Goal: Task Accomplishment & Management: Use online tool/utility

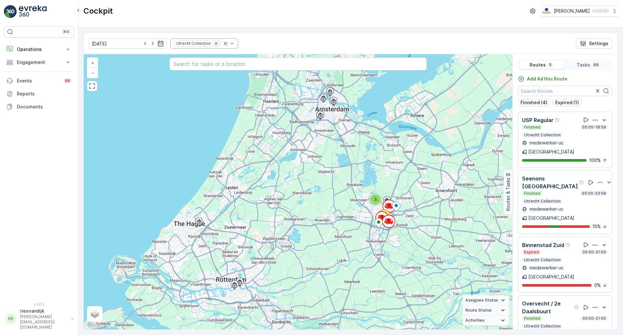
click at [214, 45] on icon "Remove Utrecht Collection" at bounding box center [216, 43] width 5 height 5
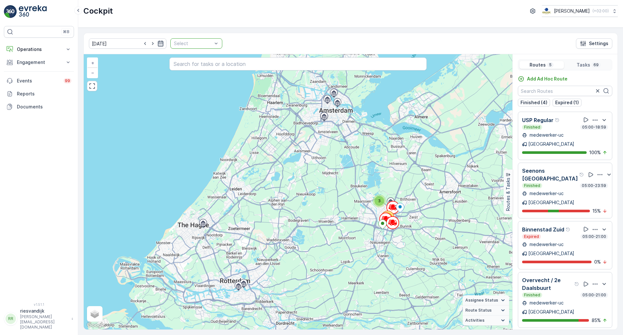
click at [157, 45] on icon "button" at bounding box center [160, 43] width 6 height 6
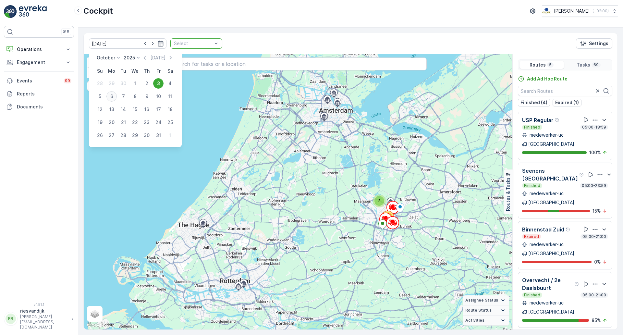
click at [111, 95] on div "6" at bounding box center [111, 96] width 10 height 10
type input "[DATE]"
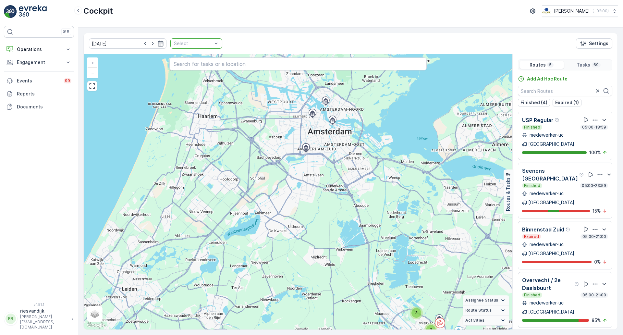
drag, startPoint x: 327, startPoint y: 119, endPoint x: 331, endPoint y: 154, distance: 34.6
click at [331, 154] on div "3 2 11 50 + − Satellite Roadmap Terrain Hybrid Leaflet Keyboard shortcuts Map D…" at bounding box center [298, 191] width 428 height 275
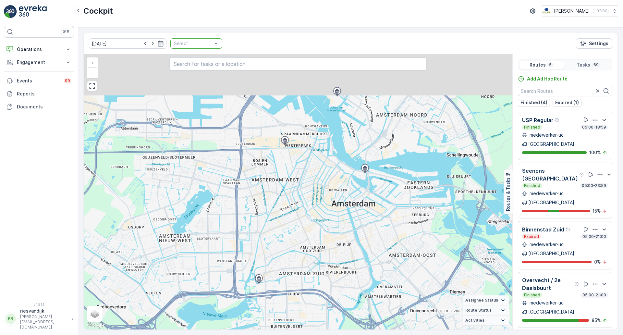
drag, startPoint x: 342, startPoint y: 198, endPoint x: 345, endPoint y: 230, distance: 31.6
click at [345, 230] on div "2 4 2 6 4 19 9 8 + − Satellite Roadmap Terrain Hybrid Leaflet Keyboard shortcut…" at bounding box center [298, 191] width 428 height 275
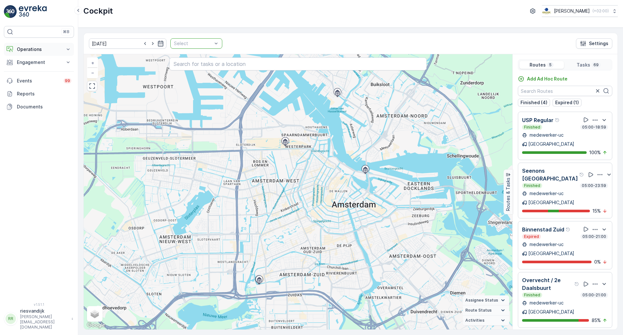
click at [61, 49] on p "Operations" at bounding box center [39, 49] width 44 height 6
click at [41, 77] on p "Routes & Tasks" at bounding box center [33, 78] width 33 height 6
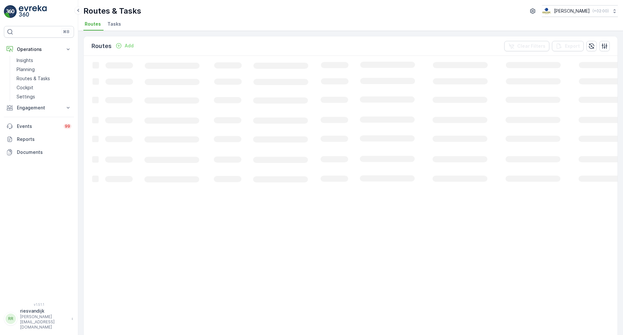
click at [115, 22] on span "Tasks" at bounding box center [114, 24] width 14 height 6
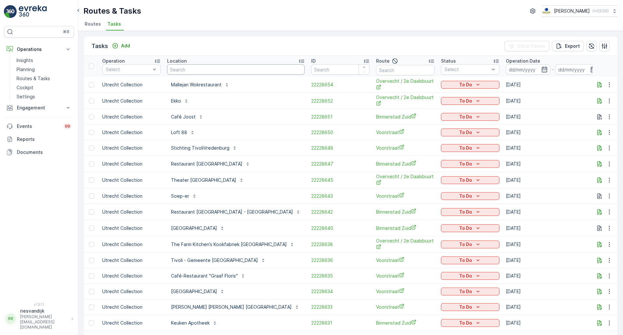
click at [198, 73] on input "text" at bounding box center [236, 69] width 138 height 10
type input "luxor"
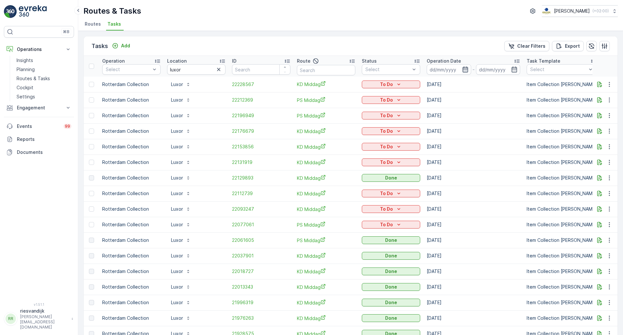
click at [467, 70] on icon "button" at bounding box center [465, 69] width 6 height 6
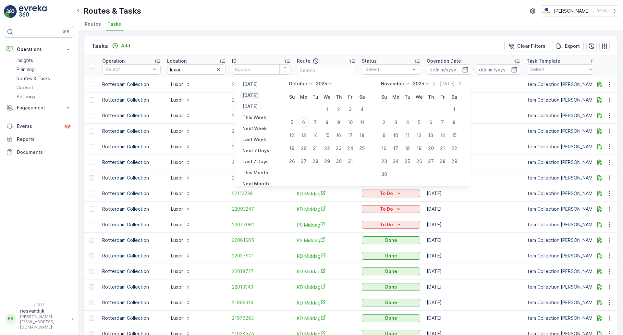
click at [256, 98] on p "Today" at bounding box center [249, 95] width 15 height 6
type input "[DATE]"
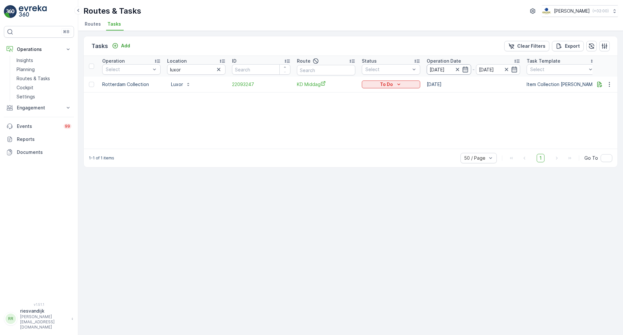
click at [451, 72] on input "[DATE]" at bounding box center [448, 69] width 44 height 10
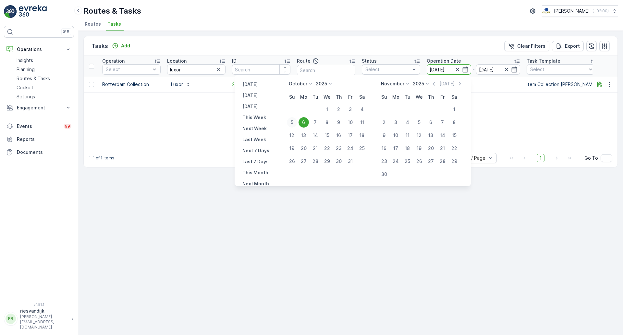
click at [296, 123] on div "5" at bounding box center [292, 122] width 10 height 10
type input "[DATE]"
click at [294, 126] on div "5" at bounding box center [292, 122] width 10 height 10
type input "[DATE]"
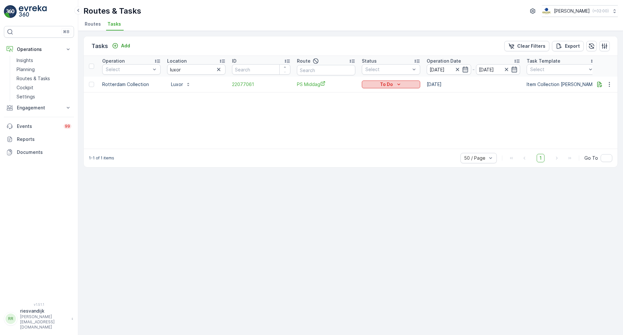
click at [391, 87] on p "To Do" at bounding box center [386, 84] width 13 height 6
click at [466, 71] on icon "button" at bounding box center [465, 69] width 6 height 6
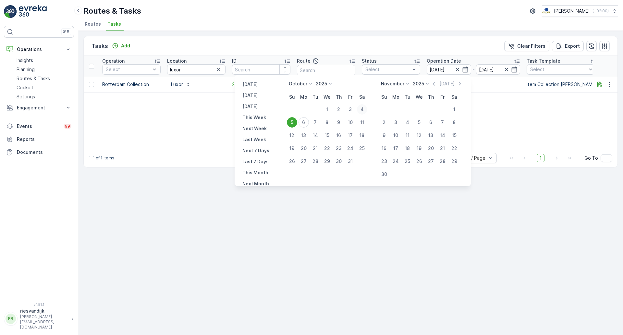
click at [364, 111] on div "4" at bounding box center [362, 109] width 10 height 10
type input "04.10.2025"
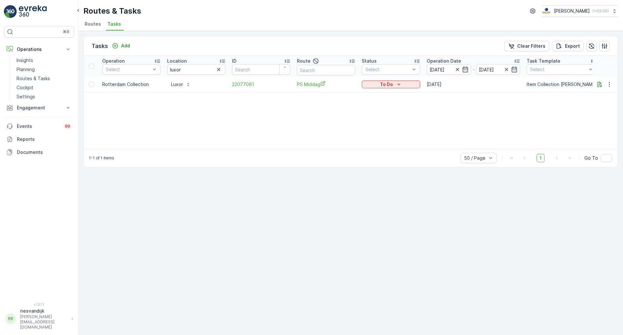
click at [519, 113] on div "Operation Select Location luxor ID Route Status Select Operation Date 04.10.202…" at bounding box center [350, 102] width 533 height 93
click at [466, 70] on icon "button" at bounding box center [465, 69] width 6 height 6
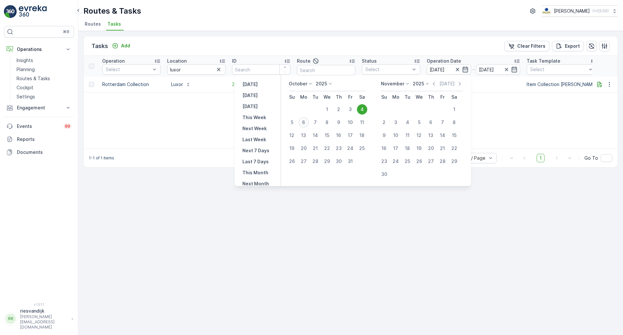
click at [308, 124] on div "6" at bounding box center [303, 122] width 10 height 10
type input "[DATE]"
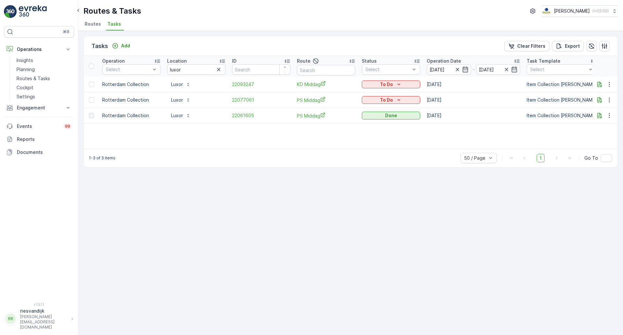
click at [95, 26] on span "Routes" at bounding box center [93, 24] width 16 height 6
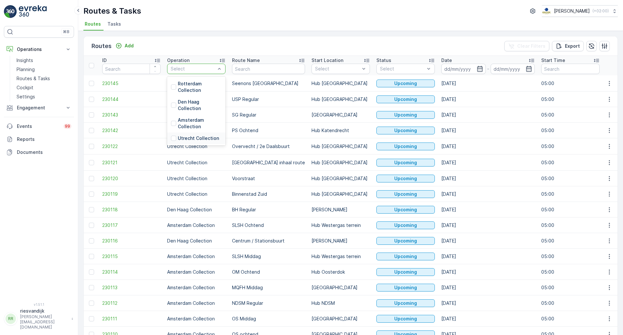
click at [185, 141] on p "Utrecht Collection" at bounding box center [198, 138] width 41 height 6
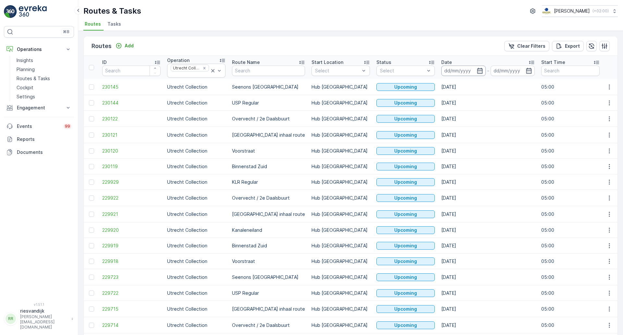
click at [468, 73] on input at bounding box center [463, 71] width 44 height 10
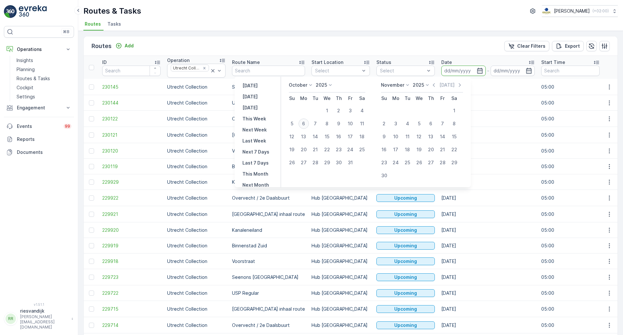
click at [304, 122] on div "6" at bounding box center [303, 123] width 10 height 10
type input "[DATE]"
click at [252, 96] on p "[DATE]" at bounding box center [249, 96] width 15 height 6
type input "[DATE]"
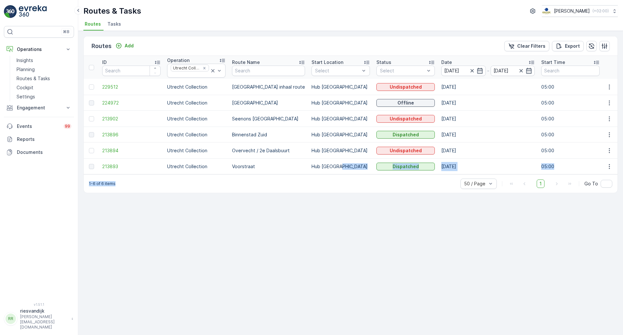
drag, startPoint x: 298, startPoint y: 176, endPoint x: 344, endPoint y: 168, distance: 46.5
click at [344, 168] on div "Routes Add Clear Filters Export ID Operation Utrecht Collection Route Name Star…" at bounding box center [350, 114] width 534 height 157
click at [319, 198] on div "Routes Add Clear Filters Export ID Operation Utrecht Collection Route Name Star…" at bounding box center [350, 183] width 545 height 304
click at [116, 131] on span "213896" at bounding box center [131, 134] width 58 height 6
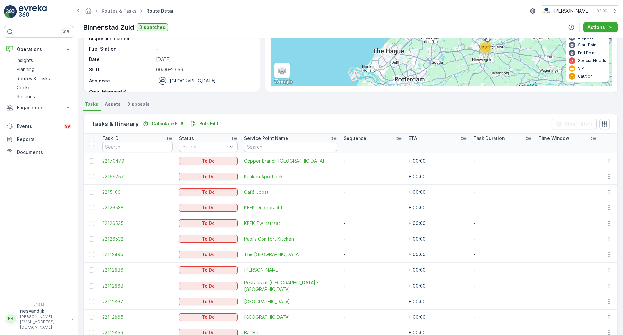
scroll to position [192, 0]
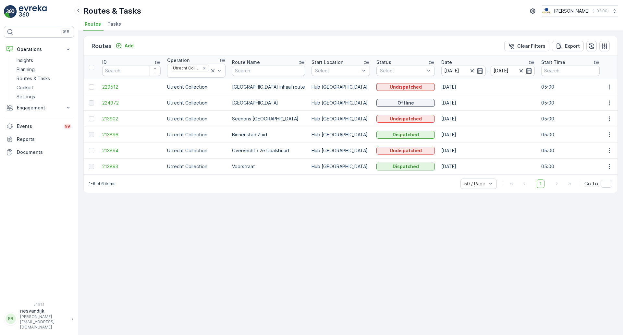
click at [107, 104] on span "224972" at bounding box center [131, 103] width 58 height 6
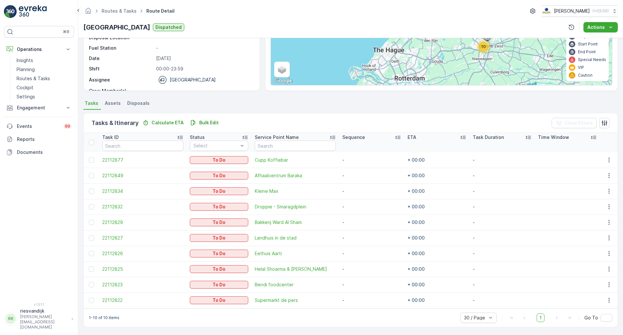
scroll to position [83, 0]
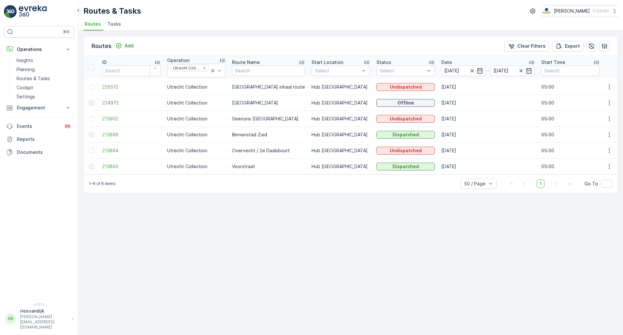
click at [117, 25] on span "Tasks" at bounding box center [114, 24] width 14 height 6
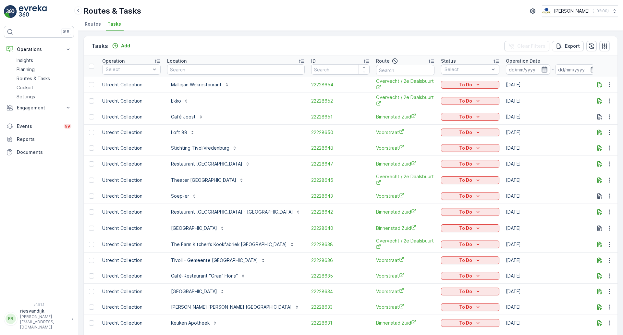
click at [541, 67] on icon "button" at bounding box center [544, 69] width 6 height 6
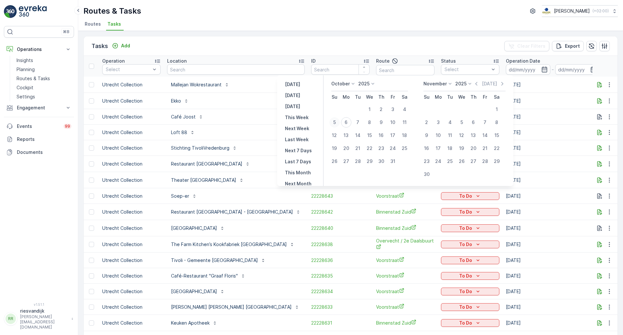
click at [338, 125] on div "5" at bounding box center [334, 122] width 10 height 10
type input "05.10.2025"
click at [309, 42] on div "Tasks Add Clear Filters Export" at bounding box center [350, 45] width 533 height 19
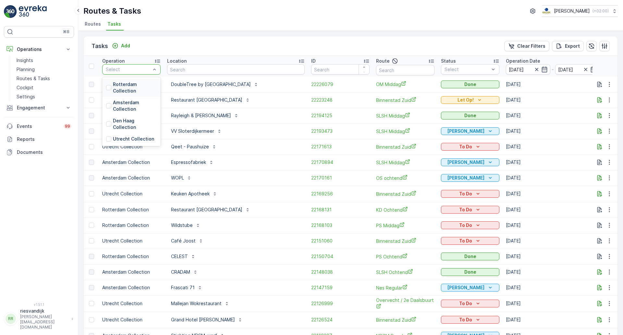
click at [137, 74] on div "Select" at bounding box center [131, 69] width 58 height 10
click at [126, 134] on div "Utrecht Collection" at bounding box center [131, 139] width 58 height 12
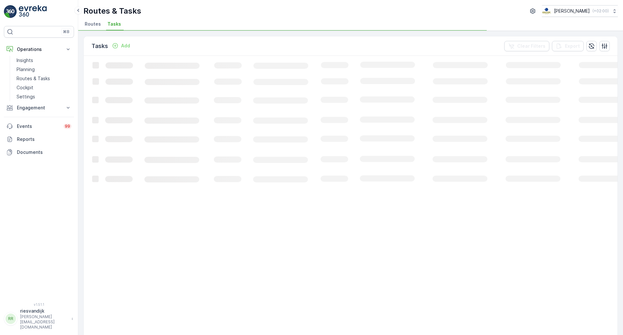
click at [210, 13] on div "Routes & Tasks Oscar Circulair ( +02:00 )" at bounding box center [350, 11] width 534 height 12
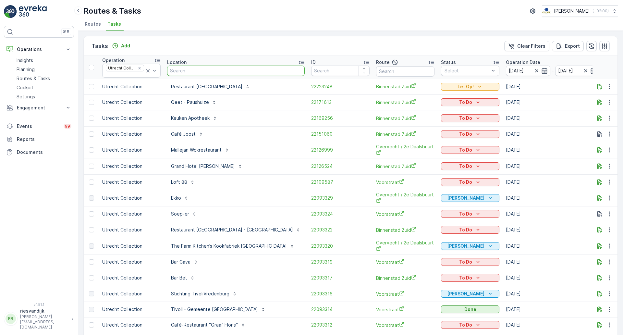
click at [225, 68] on input "text" at bounding box center [236, 71] width 138 height 10
type input "luxor"
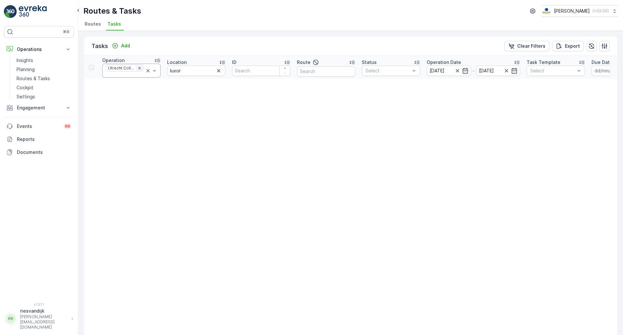
click at [140, 68] on icon "Remove Utrecht Collection" at bounding box center [139, 68] width 2 height 2
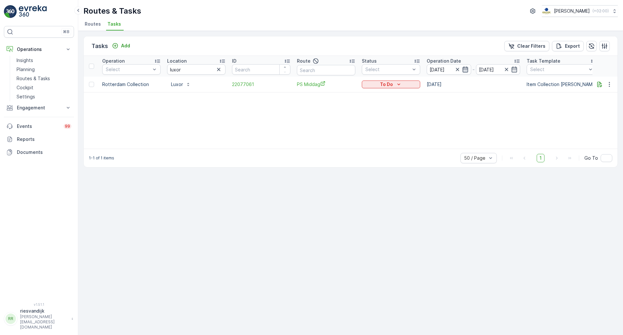
click at [464, 66] on icon "button" at bounding box center [465, 69] width 6 height 6
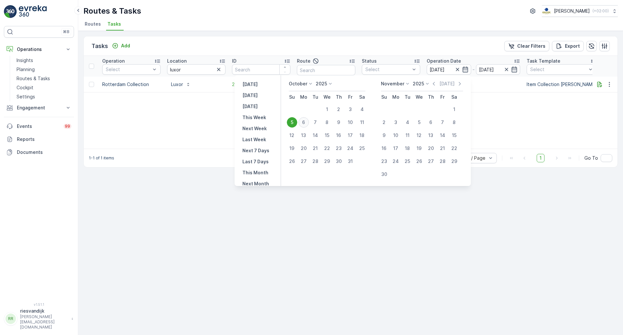
click at [305, 125] on div "6" at bounding box center [303, 122] width 10 height 10
type input "[DATE]"
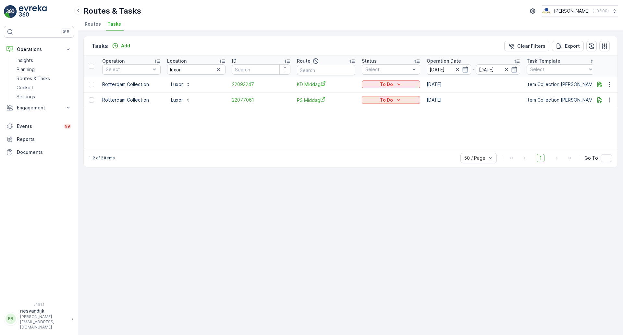
click at [291, 127] on div "Operation Select Location luxor ID Route Status Select Operation Date 05.10.202…" at bounding box center [350, 102] width 533 height 93
click at [458, 70] on icon "button" at bounding box center [456, 69] width 3 height 3
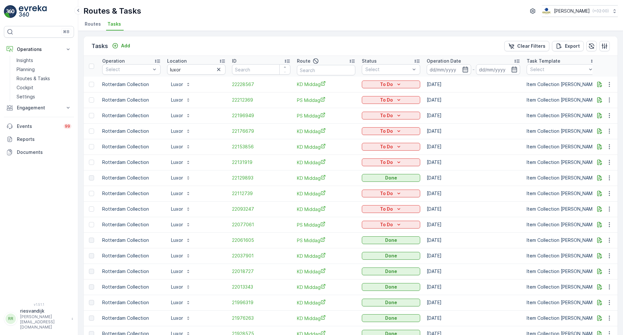
click at [468, 73] on input at bounding box center [448, 69] width 44 height 10
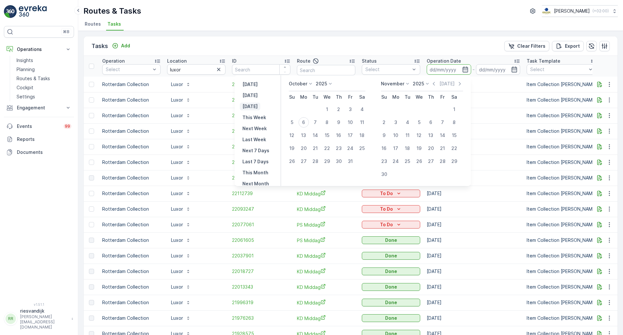
click at [258, 105] on p "Tomorrow" at bounding box center [249, 106] width 15 height 6
type input "[DATE]"
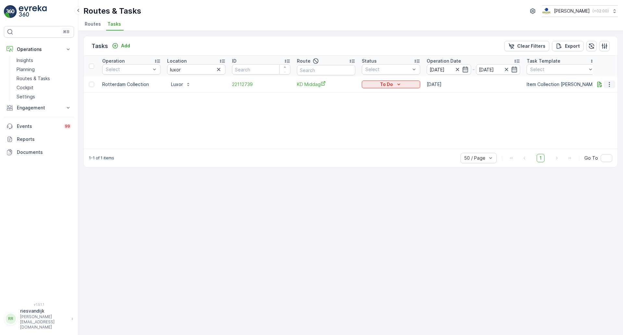
click at [611, 86] on icon "button" at bounding box center [609, 84] width 6 height 6
click at [608, 92] on span "See More Details" at bounding box center [596, 94] width 38 height 6
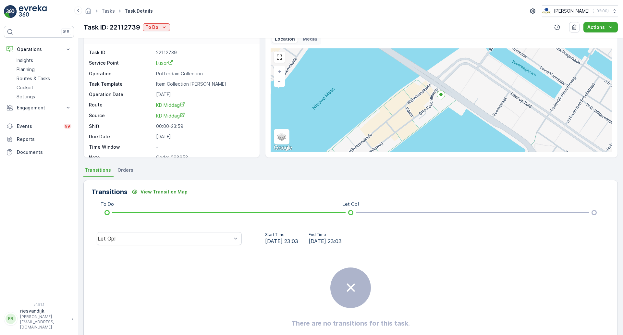
scroll to position [1, 0]
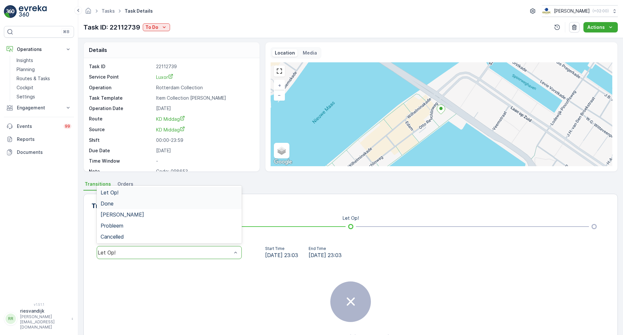
click at [236, 205] on div "Done" at bounding box center [169, 203] width 137 height 6
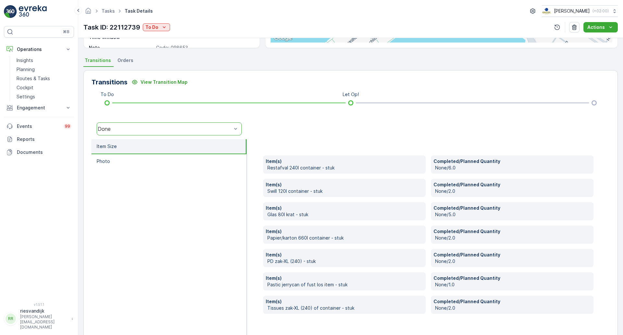
scroll to position [140, 0]
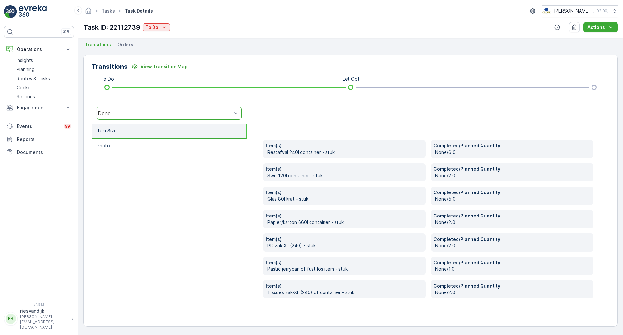
click at [222, 112] on div "Done" at bounding box center [165, 113] width 134 height 6
click at [191, 54] on div "Let Op!" at bounding box center [169, 53] width 137 height 6
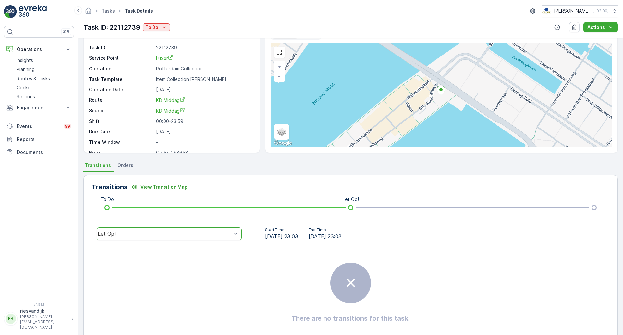
scroll to position [0, 0]
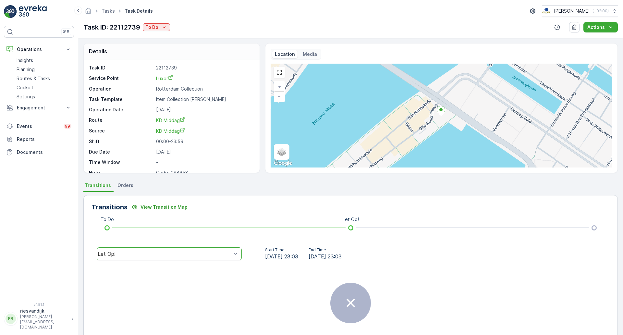
click at [117, 182] on span "Orders" at bounding box center [125, 185] width 16 height 6
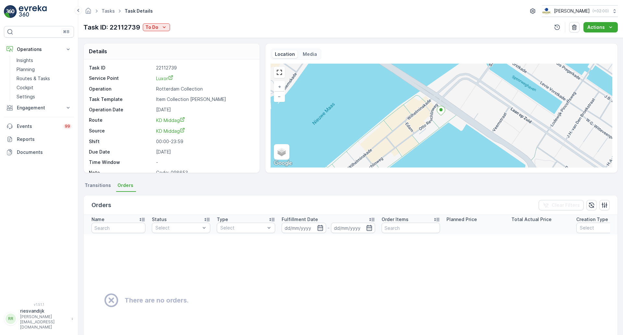
click at [98, 185] on span "Transitions" at bounding box center [98, 185] width 26 height 6
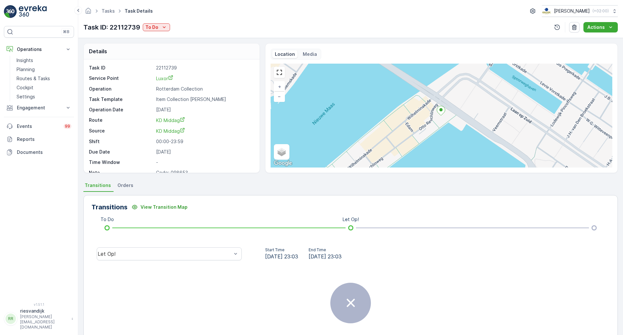
click at [107, 14] on ul "Tasks" at bounding box center [111, 10] width 23 height 9
click at [109, 11] on link "Tasks" at bounding box center [108, 11] width 13 height 6
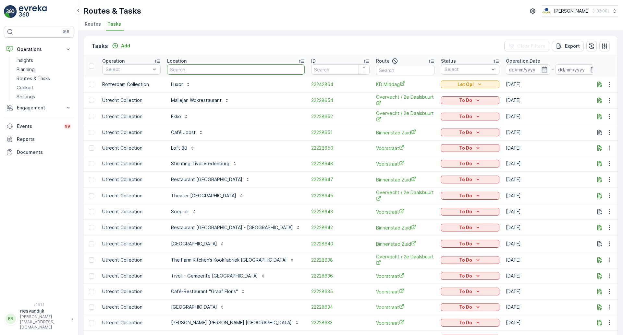
click at [207, 65] on input "text" at bounding box center [236, 69] width 138 height 10
type input "luxor"
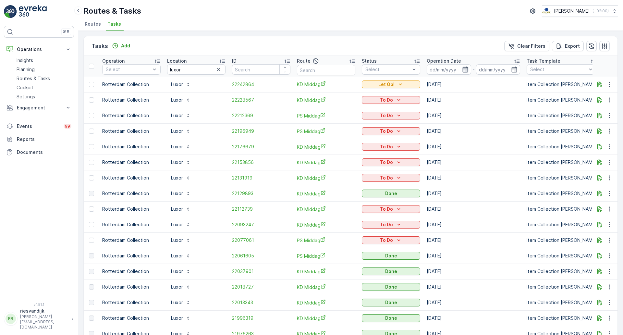
click at [467, 66] on icon "button" at bounding box center [465, 69] width 6 height 6
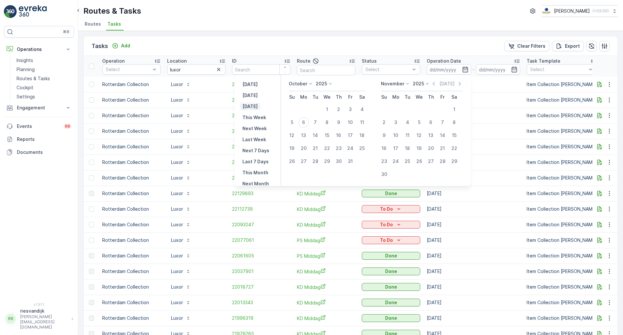
click at [255, 108] on p "Tomorrow" at bounding box center [249, 106] width 15 height 6
type input "[DATE]"
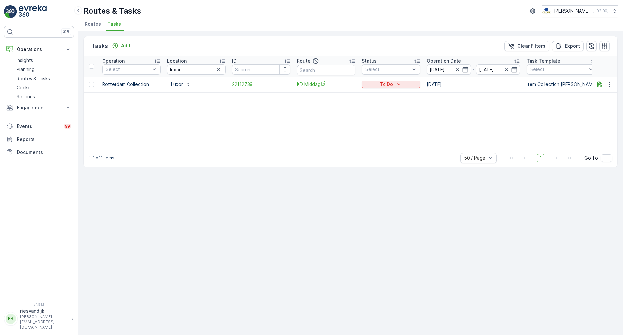
click at [221, 73] on button "button" at bounding box center [219, 70] width 8 height 8
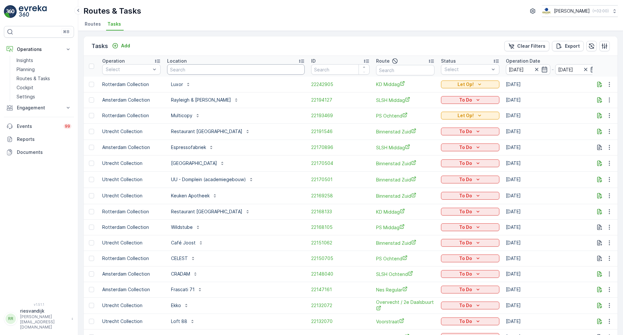
click at [202, 70] on input "text" at bounding box center [236, 69] width 138 height 10
type input "transwijk"
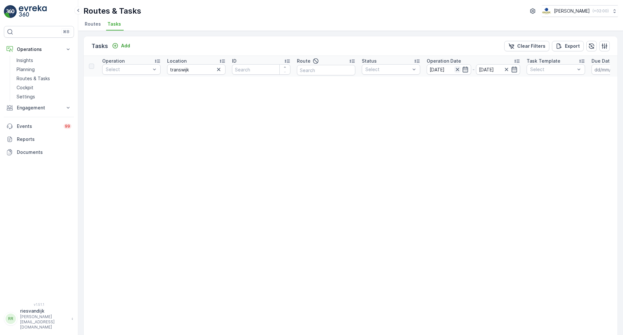
drag, startPoint x: 458, startPoint y: 68, endPoint x: 457, endPoint y: 72, distance: 3.3
click at [457, 68] on icon "button" at bounding box center [457, 69] width 6 height 6
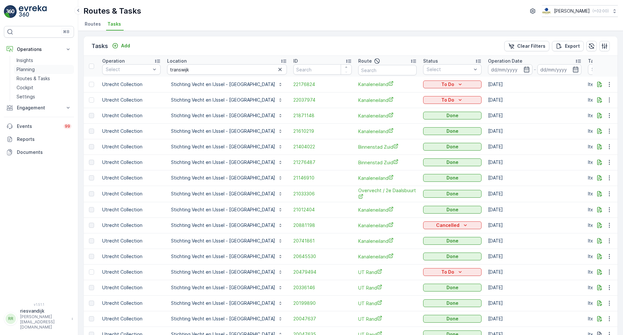
click at [29, 69] on p "Planning" at bounding box center [26, 69] width 18 height 6
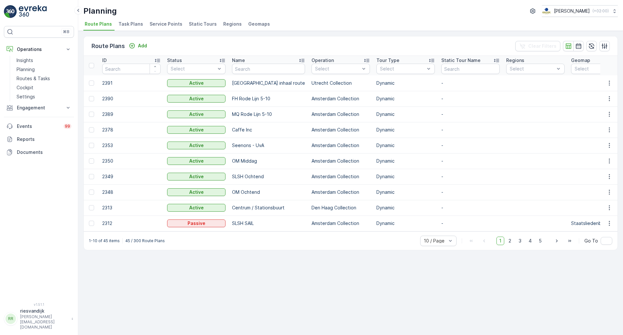
click at [135, 23] on span "Task Plans" at bounding box center [130, 24] width 25 height 6
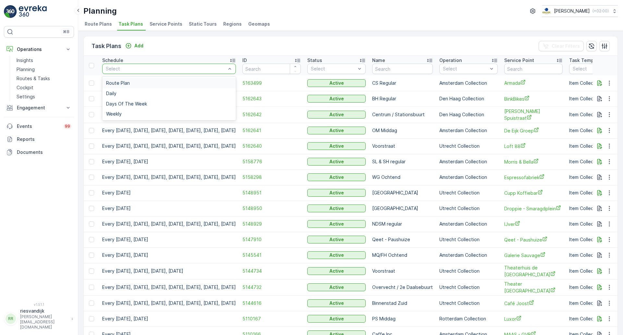
click at [202, 68] on div at bounding box center [165, 68] width 121 height 5
click at [404, 68] on input "text" at bounding box center [402, 69] width 61 height 10
click at [534, 69] on input "text" at bounding box center [533, 69] width 58 height 10
type input "transwijk"
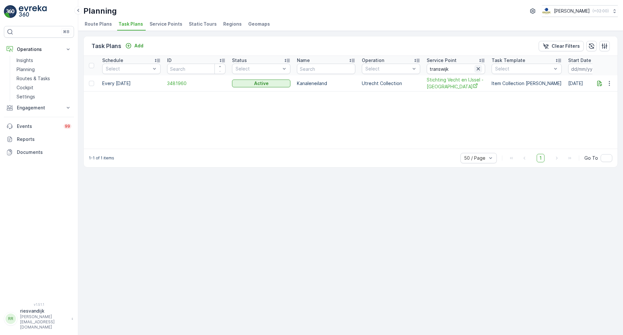
click at [479, 68] on icon "button" at bounding box center [477, 68] width 3 height 3
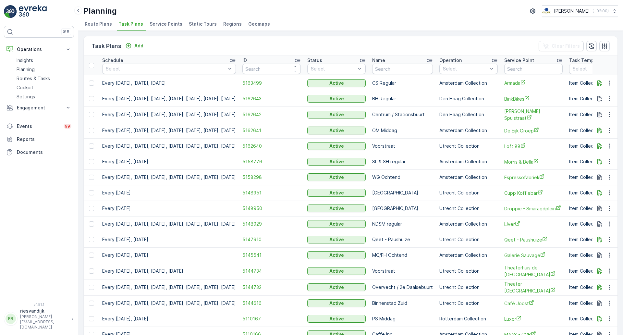
click at [198, 42] on div "Task Plans Add Clear Filters" at bounding box center [350, 45] width 533 height 19
click at [80, 8] on icon at bounding box center [78, 10] width 7 height 8
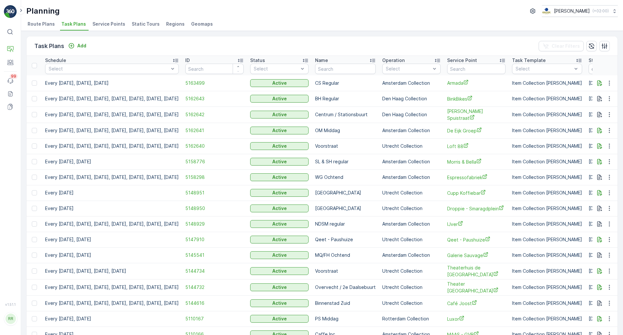
click at [209, 43] on div "Task Plans Add Clear Filters" at bounding box center [322, 45] width 591 height 19
click at [267, 11] on div "Planning Oscar Circulair ( +02:00 )" at bounding box center [321, 11] width 591 height 12
click at [33, 66] on p "Routes & Tasks" at bounding box center [40, 67] width 33 height 6
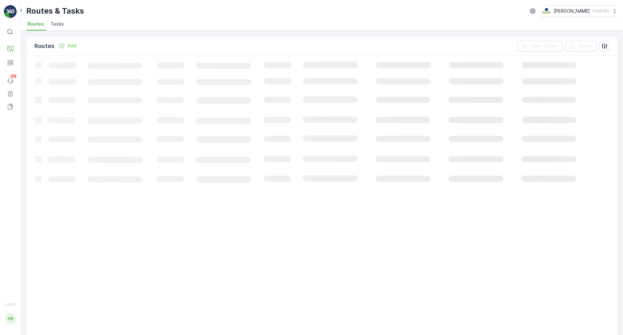
click at [115, 32] on div "Routes Add Clear Filters Export Loading... 50 / Page Previous Next" at bounding box center [322, 183] width 602 height 304
click at [59, 26] on span "Tasks" at bounding box center [57, 24] width 14 height 6
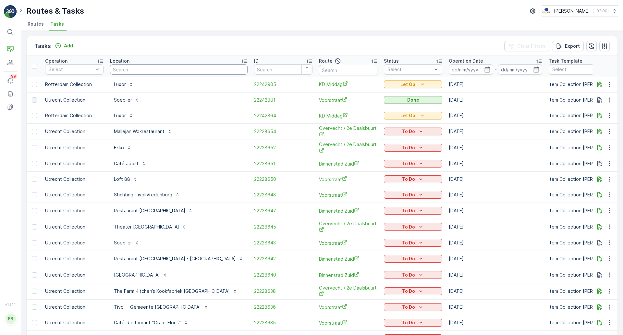
click at [184, 69] on input "text" at bounding box center [179, 69] width 138 height 10
type input "transwijk"
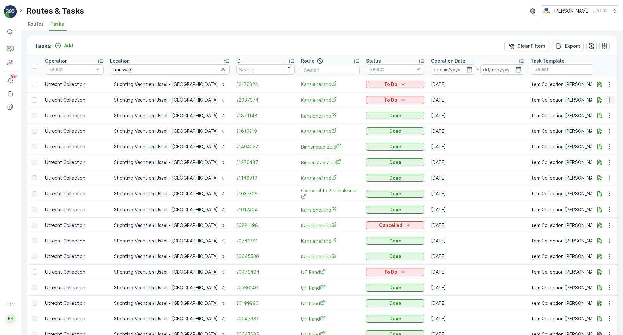
click at [606, 102] on icon "button" at bounding box center [609, 100] width 6 height 6
click at [597, 129] on span "Change Route" at bounding box center [592, 128] width 31 height 6
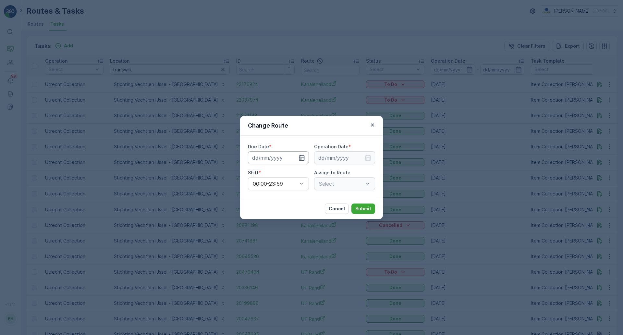
type input "02.10.2025"
click at [301, 159] on icon "button" at bounding box center [301, 157] width 6 height 6
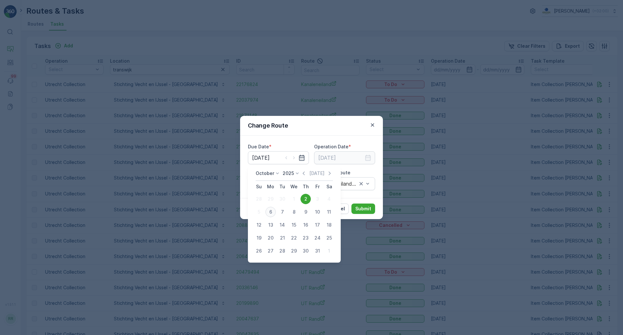
click at [269, 211] on div "6" at bounding box center [270, 212] width 10 height 10
type input "[DATE]"
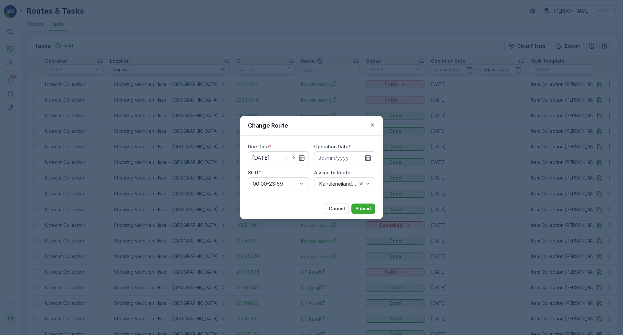
click at [371, 155] on icon "button" at bounding box center [368, 157] width 6 height 6
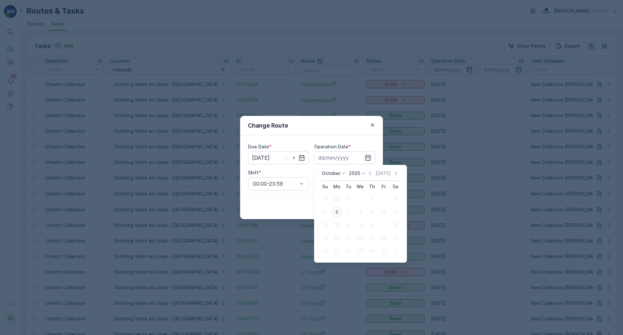
click at [335, 212] on div "6" at bounding box center [336, 212] width 10 height 10
type input "[DATE]"
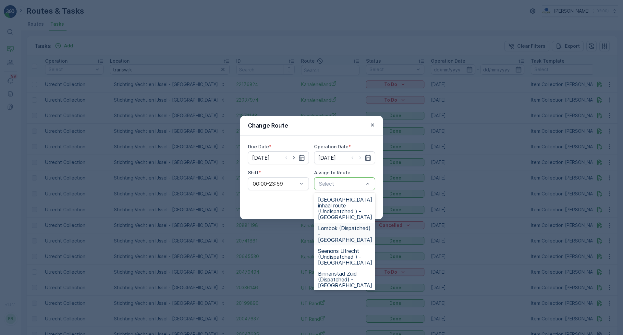
click at [353, 234] on span "Lombok (Dispatched) - Utrecht" at bounding box center [345, 234] width 54 height 18
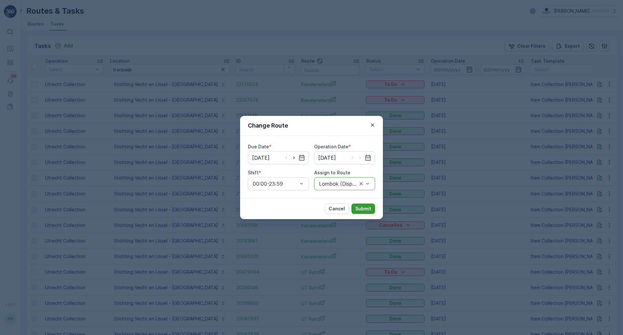
click at [364, 211] on p "Submit" at bounding box center [363, 208] width 16 height 6
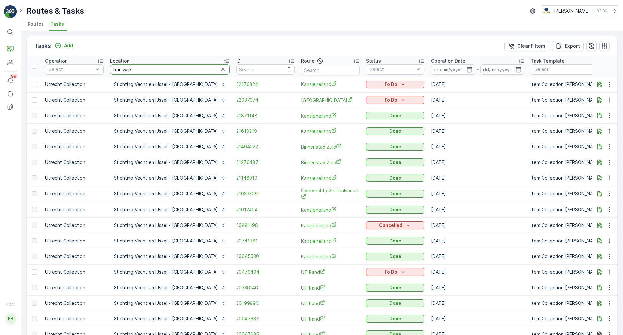
drag, startPoint x: 143, startPoint y: 72, endPoint x: 111, endPoint y: 68, distance: 32.7
click at [111, 68] on input "transwijk" at bounding box center [170, 69] width 120 height 10
type input "[PERSON_NAME]"
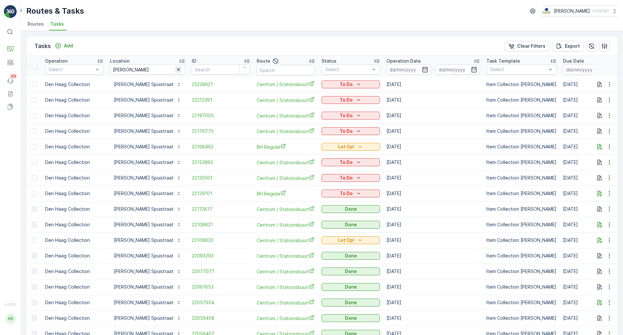
click at [175, 70] on icon "button" at bounding box center [178, 69] width 6 height 6
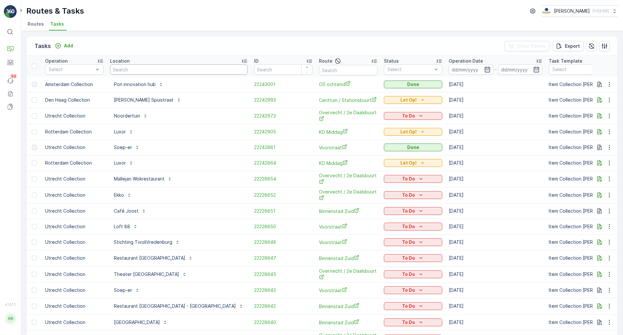
click at [157, 73] on input "text" at bounding box center [179, 69] width 138 height 10
type input "cushman"
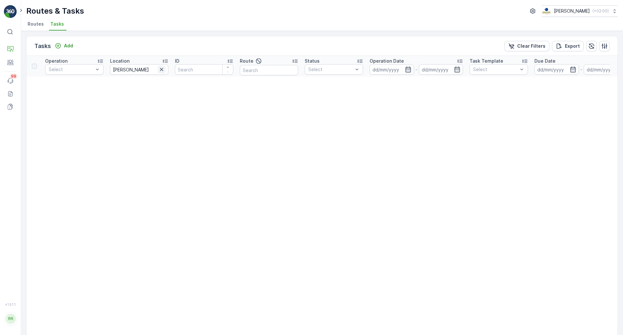
click at [161, 70] on icon "button" at bounding box center [161, 69] width 6 height 6
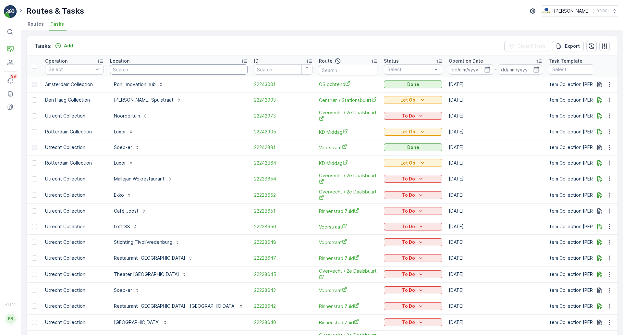
click at [133, 72] on input "text" at bounding box center [179, 69] width 138 height 10
type input "piloten"
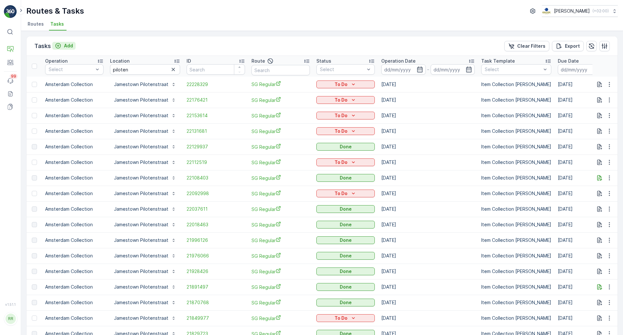
click at [66, 45] on p "Add" at bounding box center [68, 45] width 9 height 6
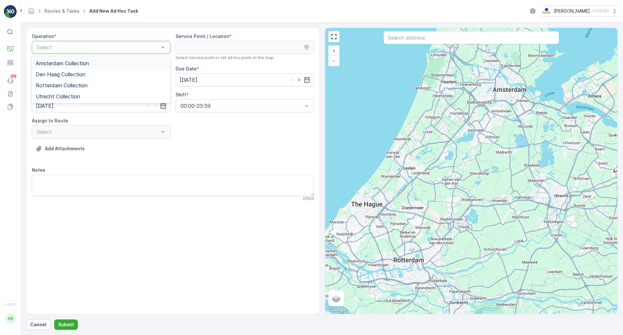
click at [121, 65] on div "Amsterdam Collection" at bounding box center [101, 63] width 131 height 6
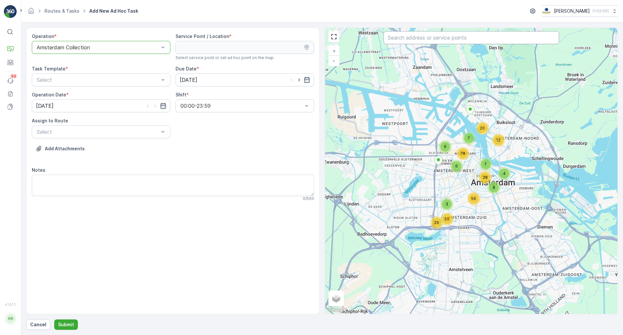
click at [428, 38] on input "text" at bounding box center [470, 37] width 175 height 13
type input "piloten"
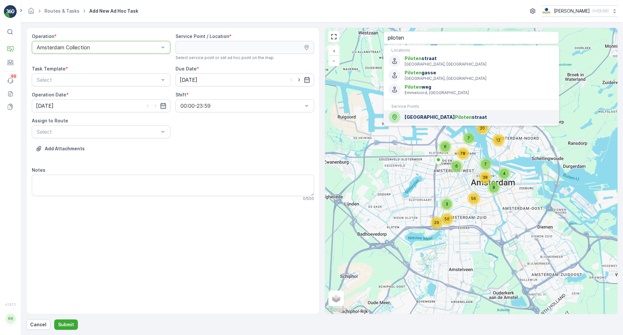
click at [436, 121] on div "Jamestown Piloten straat" at bounding box center [471, 117] width 165 height 12
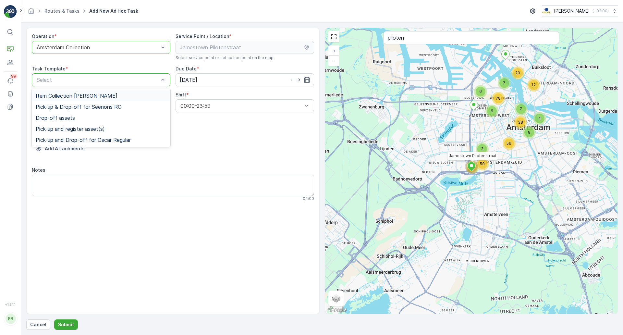
click at [124, 96] on div "Item Collection [PERSON_NAME]" at bounding box center [101, 96] width 131 height 6
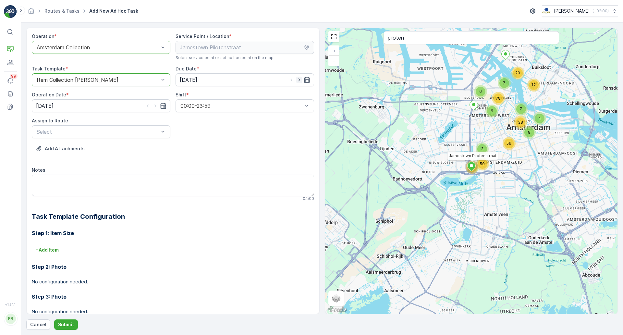
click at [299, 80] on icon "button" at bounding box center [299, 80] width 6 height 6
type input "[DATE]"
click at [157, 106] on icon "button" at bounding box center [155, 105] width 6 height 6
type input "[DATE]"
click at [98, 138] on div "Select" at bounding box center [101, 131] width 138 height 13
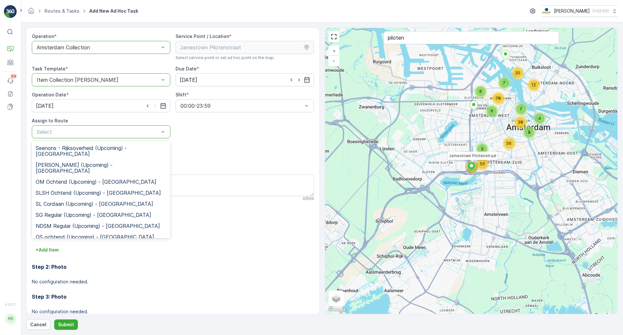
scroll to position [81, 0]
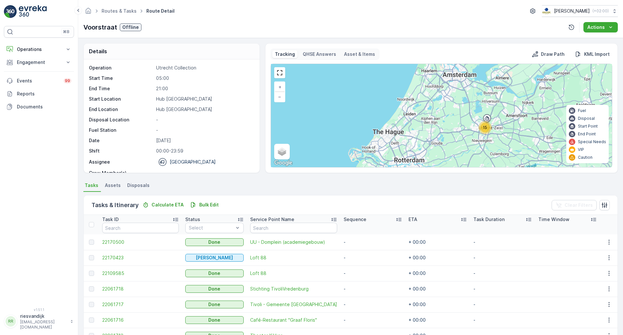
scroll to position [112, 0]
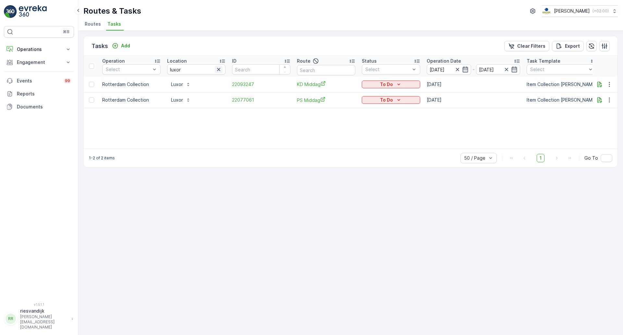
click at [219, 72] on icon "button" at bounding box center [218, 69] width 6 height 6
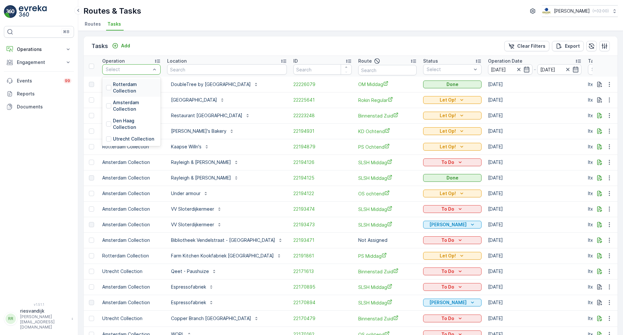
click at [124, 84] on p "Rotterdam Collection" at bounding box center [135, 87] width 44 height 13
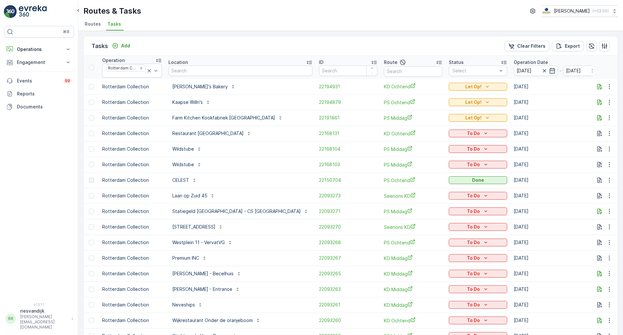
drag, startPoint x: 249, startPoint y: 4, endPoint x: 336, endPoint y: 34, distance: 91.9
click at [336, 34] on div "Tasks Add Clear Filters Export Operation Rotterdam Collection Location ID Route…" at bounding box center [350, 183] width 545 height 304
click at [30, 45] on button "Operations" at bounding box center [39, 49] width 70 height 13
click at [30, 88] on p "Cockpit" at bounding box center [25, 87] width 17 height 6
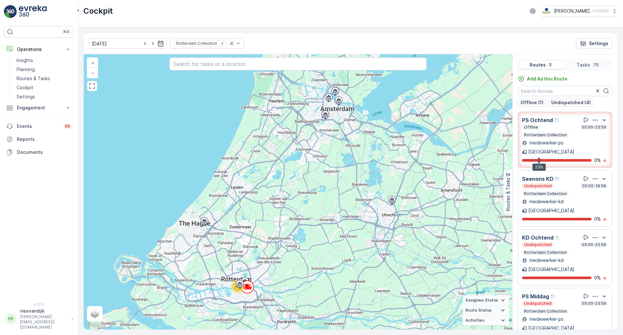
click at [562, 131] on div "Offline 05:00-23:59 Rotterdam Collection" at bounding box center [565, 131] width 86 height 13
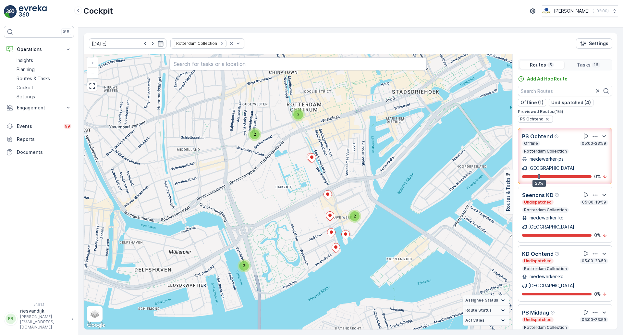
click at [557, 317] on div "Undispatched 05:00-23:59 Rotterdam Collection" at bounding box center [565, 323] width 86 height 13
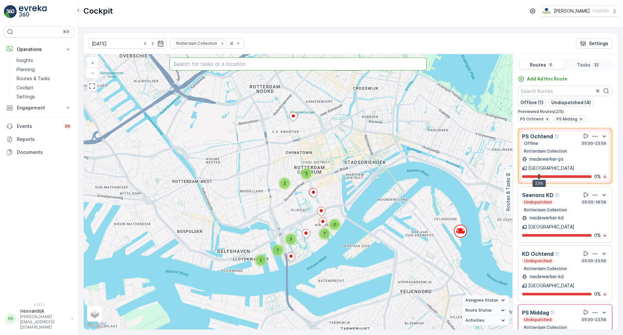
click at [260, 67] on input "text" at bounding box center [297, 63] width 257 height 13
type input "luxor"
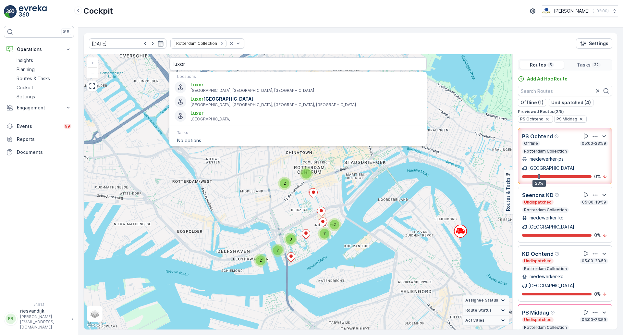
click at [284, 46] on div "06.10.2025 Rotterdam Collection Settings" at bounding box center [350, 43] width 533 height 21
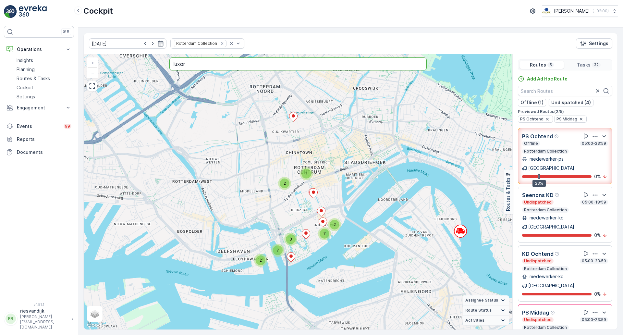
drag, startPoint x: 207, startPoint y: 66, endPoint x: 162, endPoint y: 70, distance: 45.3
click at [162, 70] on div "2 3 7 2 2 2 7 + − Satellite Roadmap Terrain Hybrid Leaflet Keyboard shortcuts M…" at bounding box center [298, 191] width 428 height 275
click at [544, 90] on input "text" at bounding box center [565, 91] width 94 height 10
click at [588, 62] on p "Tasks" at bounding box center [584, 65] width 14 height 6
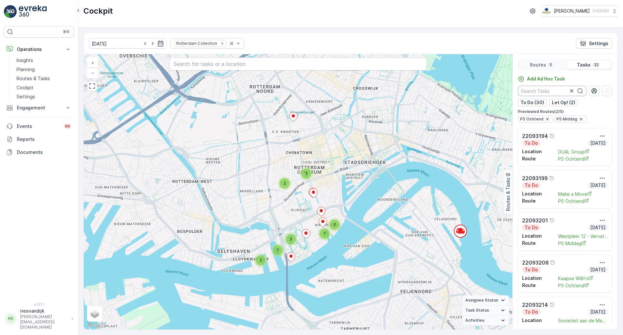
click at [544, 91] on input "text" at bounding box center [552, 91] width 68 height 10
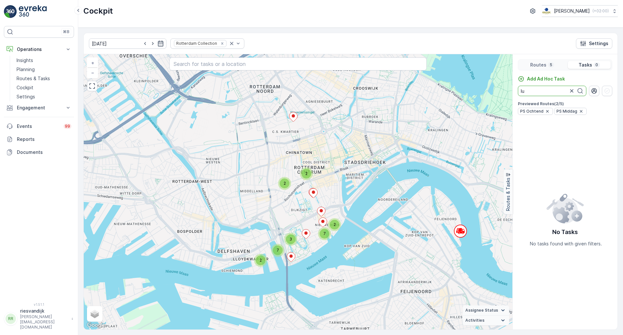
type input "l"
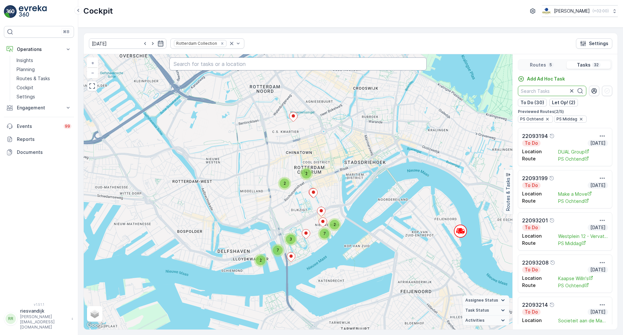
click at [232, 63] on input "text" at bounding box center [297, 63] width 257 height 13
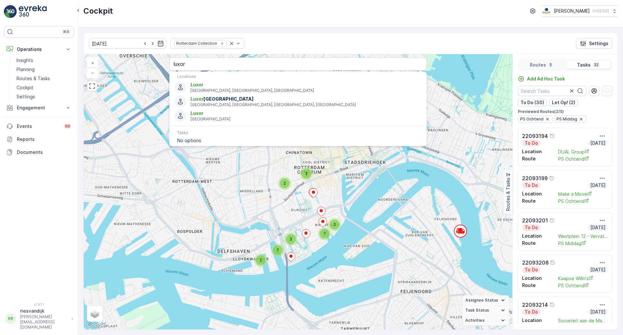
click at [306, 22] on div "Cockpit Oscar Circulair ( +02:00 )" at bounding box center [350, 14] width 545 height 28
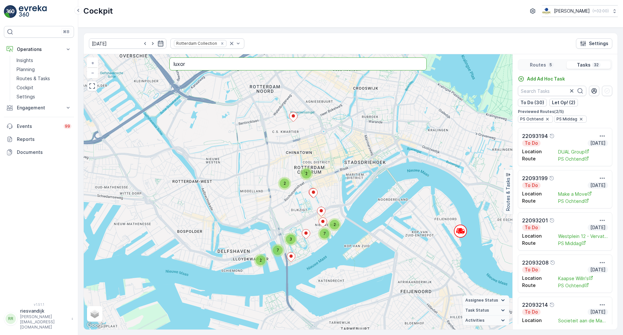
drag, startPoint x: 199, startPoint y: 69, endPoint x: 188, endPoint y: 71, distance: 11.6
click at [198, 70] on input "luxor" at bounding box center [297, 63] width 257 height 13
type input "l"
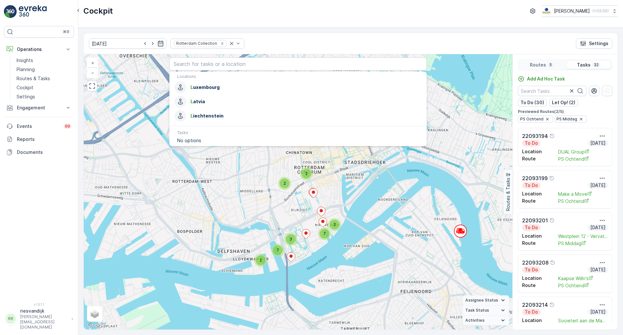
click at [475, 33] on div "06.10.2025 Rotterdam Collection Settings" at bounding box center [350, 43] width 533 height 21
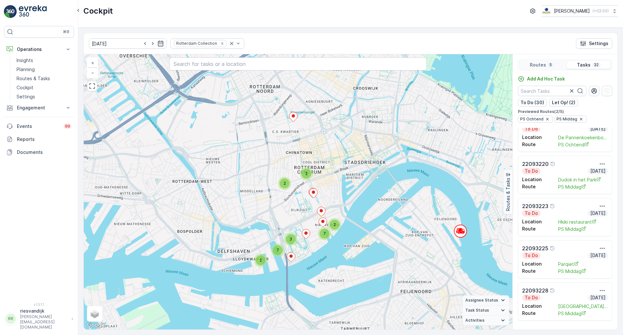
scroll to position [324, 0]
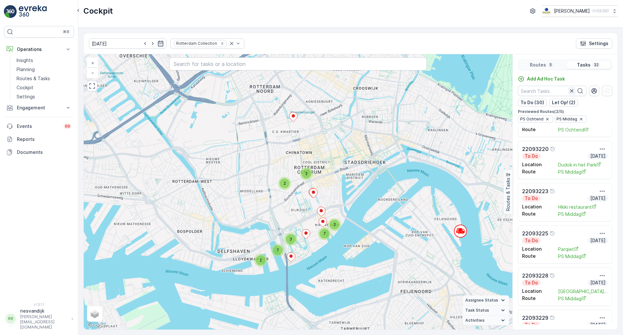
click at [572, 88] on icon "button" at bounding box center [571, 91] width 6 height 6
click at [550, 66] on p "5" at bounding box center [550, 64] width 4 height 5
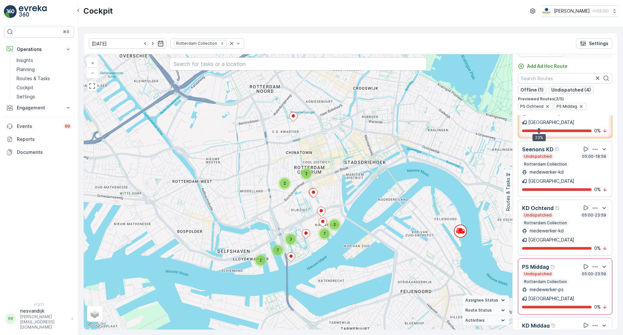
scroll to position [16, 0]
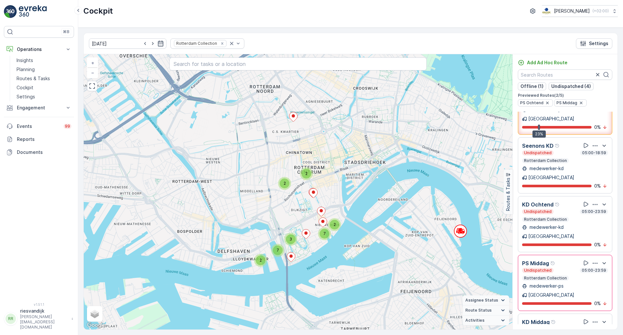
click at [565, 326] on div "Undispatched 05:00-23:59" at bounding box center [565, 328] width 86 height 5
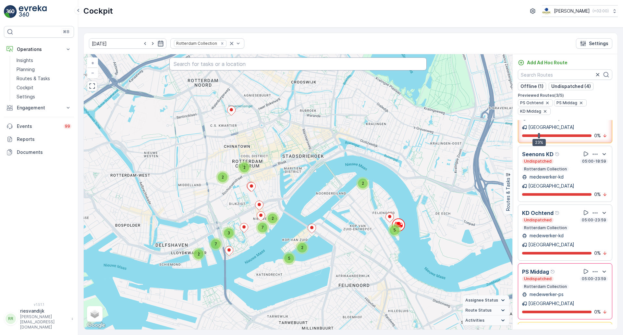
click at [243, 63] on input "text" at bounding box center [297, 63] width 257 height 13
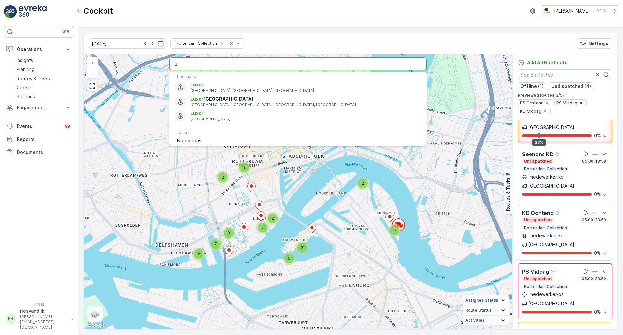
type input "l"
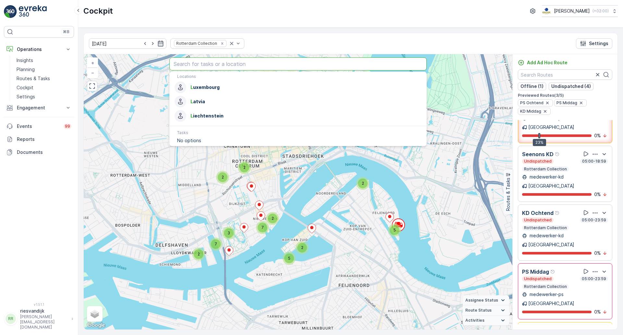
click at [283, 42] on div "06.10.2025 Rotterdam Collection Settings" at bounding box center [350, 43] width 533 height 21
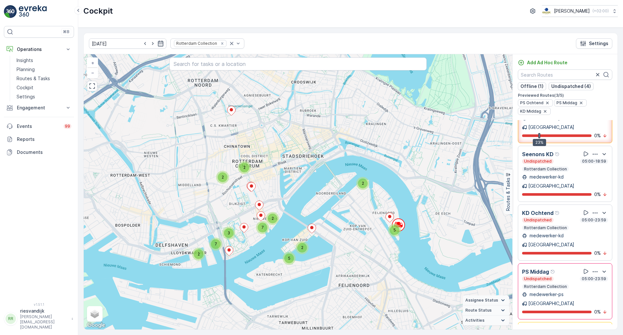
click at [568, 276] on div "Undispatched 05:00-23:59" at bounding box center [565, 278] width 86 height 5
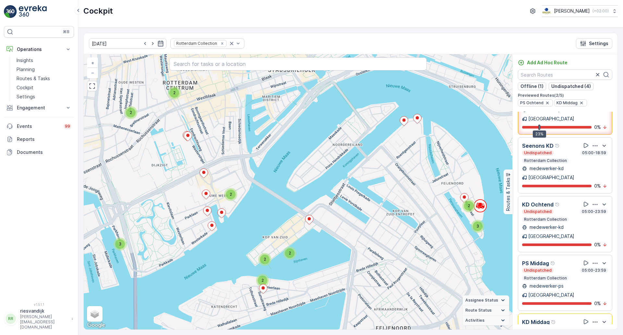
click at [568, 326] on div "Undispatched 05:00-23:59" at bounding box center [565, 328] width 86 height 5
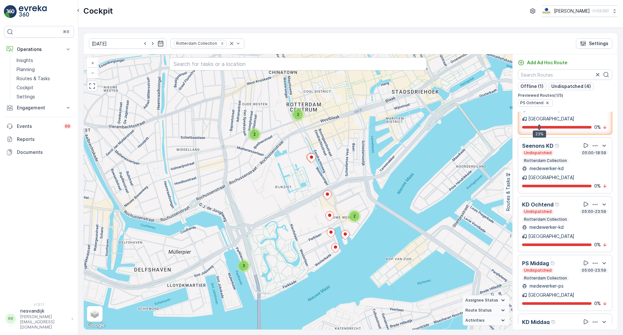
click at [567, 318] on div "KD Middag Undispatched 05:00-23:59 Rotterdam Collection" at bounding box center [565, 329] width 86 height 22
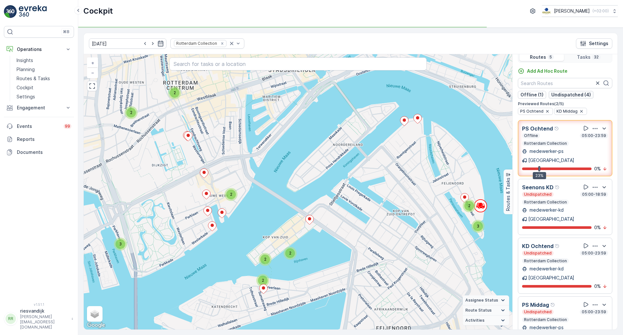
scroll to position [0, 0]
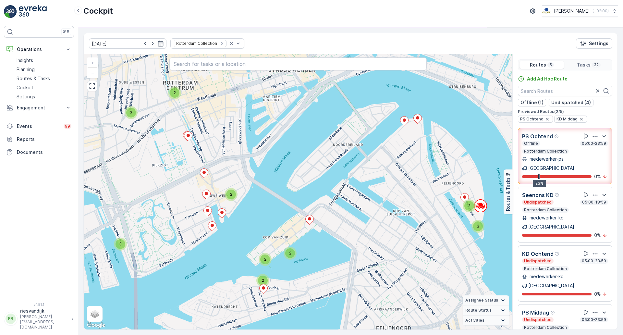
click at [564, 146] on div "Offline 05:00-23:59 Rotterdam Collection" at bounding box center [565, 147] width 86 height 13
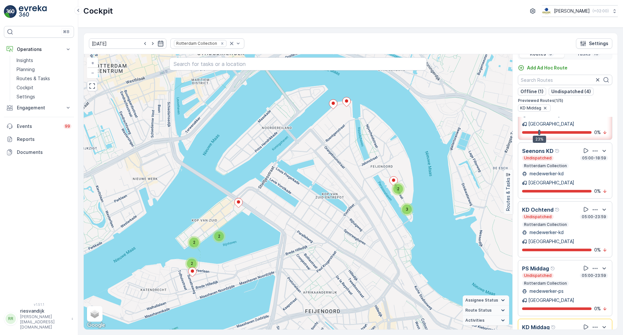
scroll to position [16, 0]
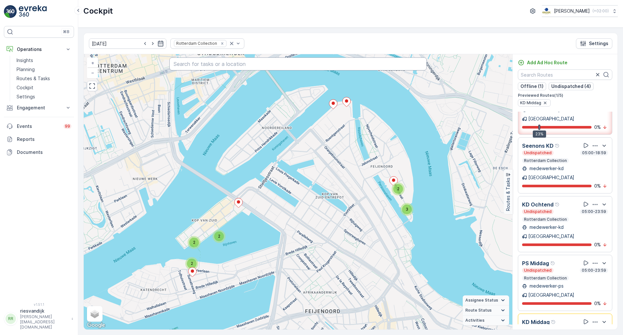
click at [251, 69] on input "text" at bounding box center [297, 63] width 257 height 13
type input "luxor"
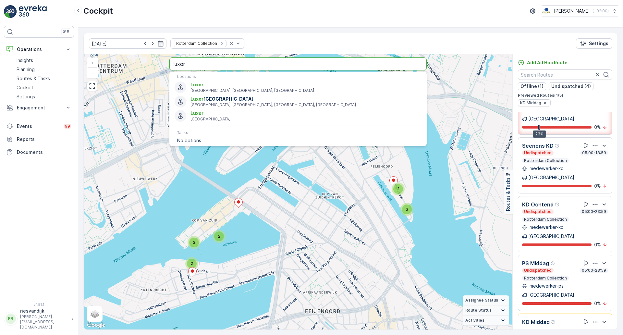
drag, startPoint x: 215, startPoint y: 60, endPoint x: 114, endPoint y: 80, distance: 102.5
click at [114, 80] on div "2 2 2 2 3 + − Satellite Roadmap Terrain Hybrid Leaflet Keyboard shortcuts Map D…" at bounding box center [298, 191] width 428 height 275
click at [327, 42] on div "06.10.2025 Rotterdam Collection Settings" at bounding box center [350, 43] width 533 height 21
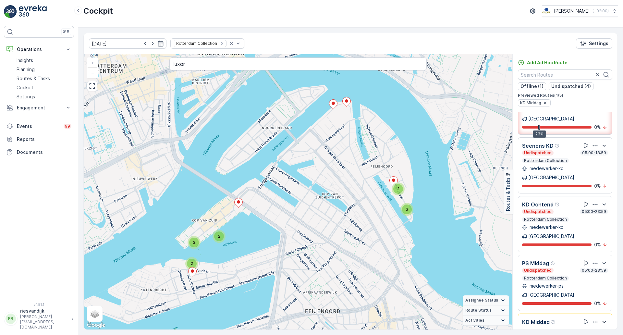
click at [602, 318] on icon "button" at bounding box center [604, 322] width 8 height 8
click at [602, 320] on icon "button" at bounding box center [604, 321] width 4 height 2
click at [592, 318] on icon "button" at bounding box center [595, 321] width 6 height 6
click at [593, 334] on span "See More Details" at bounding box center [593, 340] width 38 height 6
click at [592, 201] on icon "button" at bounding box center [595, 204] width 6 height 6
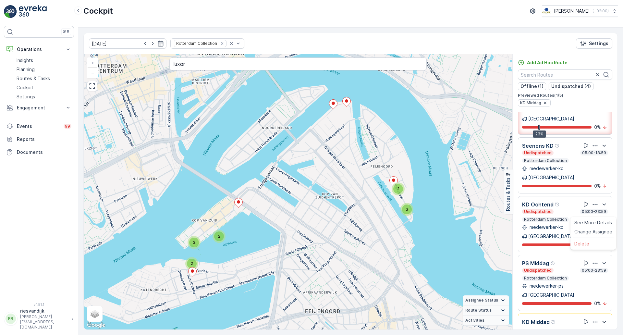
click at [590, 219] on span "See More Details" at bounding box center [593, 222] width 38 height 6
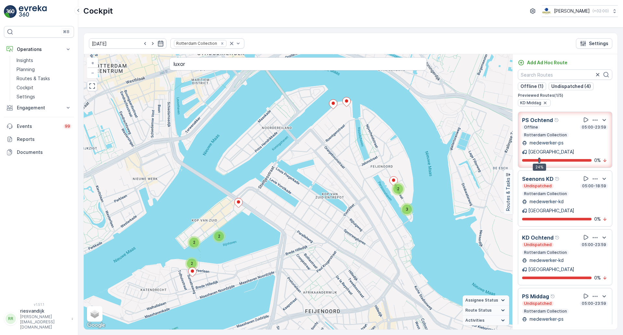
click at [563, 140] on div "medewerker-ps Rotterdam" at bounding box center [565, 147] width 86 height 16
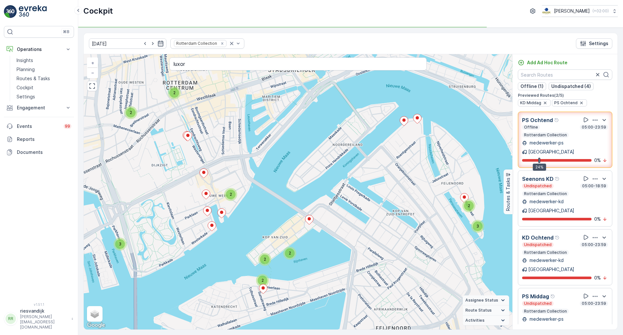
click at [563, 132] on div "Offline 05:00-23:59 Rotterdam Collection" at bounding box center [565, 131] width 86 height 13
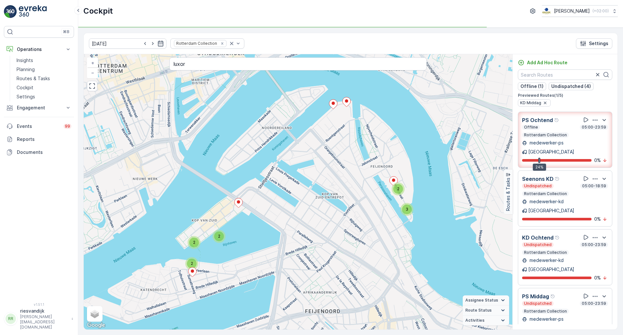
click at [563, 132] on div "Offline 05:00-23:59 Rotterdam Collection" at bounding box center [565, 131] width 86 height 13
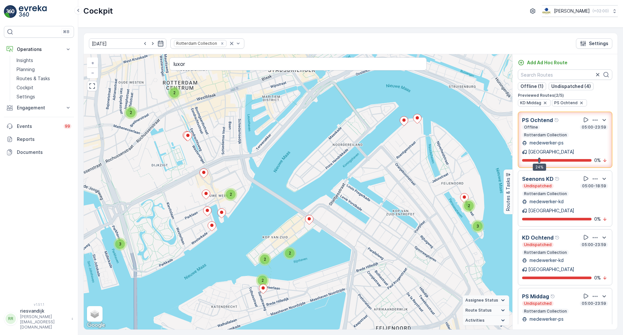
click at [563, 132] on div "Offline 05:00-23:59 Rotterdam Collection" at bounding box center [565, 131] width 86 height 13
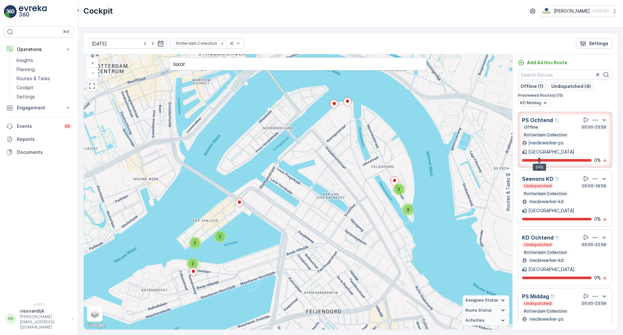
click at [563, 132] on div "Offline 05:00-23:59 Rotterdam Collection" at bounding box center [565, 131] width 86 height 13
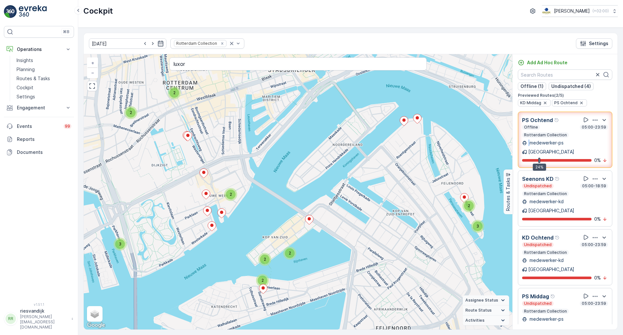
click at [563, 132] on div "Offline 05:00-23:59 Rotterdam Collection" at bounding box center [565, 131] width 86 height 13
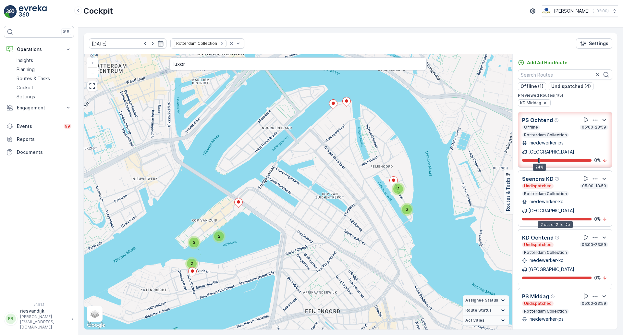
scroll to position [33, 0]
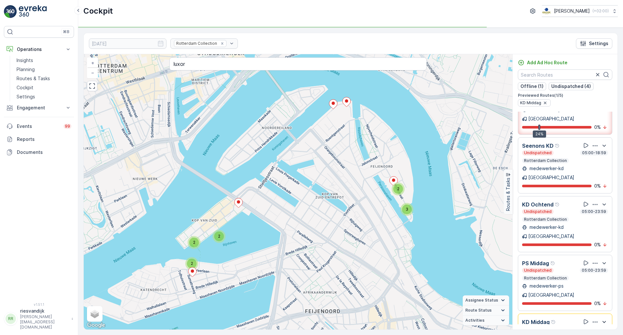
click at [564, 209] on div "Undispatched 05:00-23:59" at bounding box center [565, 211] width 86 height 5
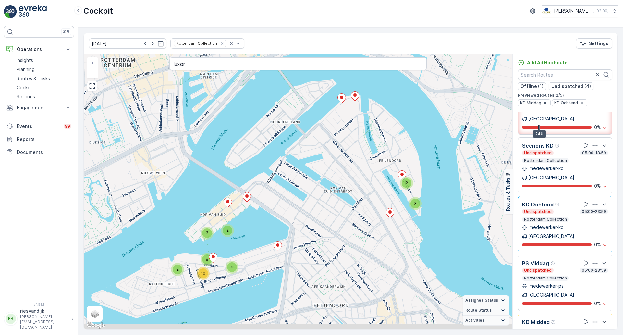
click at [564, 209] on div "Undispatched 05:00-23:59" at bounding box center [565, 211] width 86 height 5
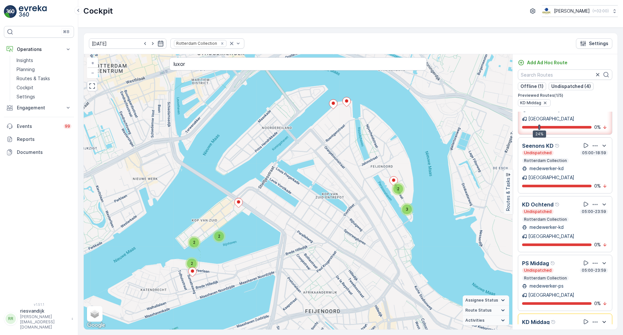
click at [564, 209] on div "Undispatched 05:00-23:59" at bounding box center [565, 211] width 86 height 5
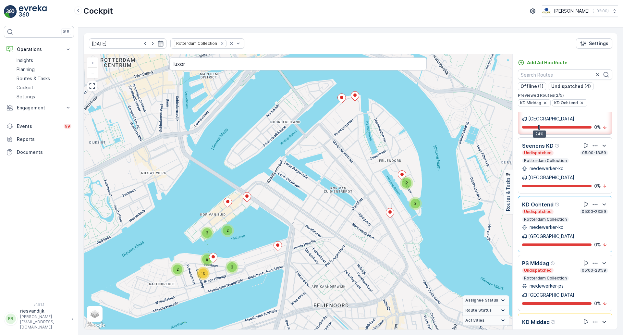
click at [564, 209] on div "Undispatched 05:00-23:59" at bounding box center [565, 211] width 86 height 5
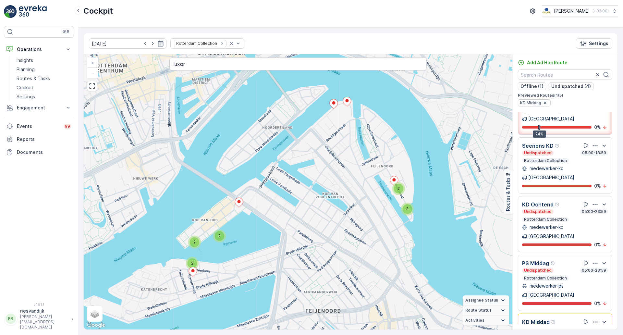
click at [564, 209] on div "Undispatched 05:00-23:59" at bounding box center [565, 211] width 86 height 5
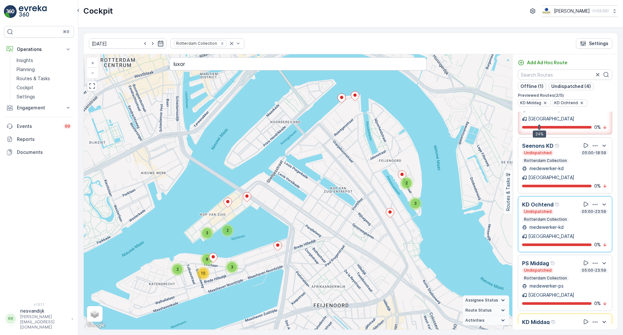
click at [564, 209] on div "Undispatched 05:00-23:59" at bounding box center [565, 211] width 86 height 5
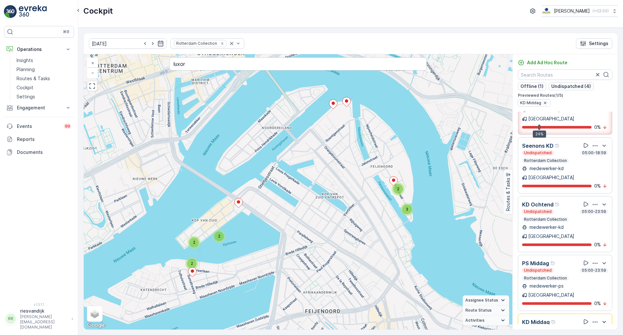
click at [564, 209] on div "Undispatched 05:00-23:59" at bounding box center [565, 211] width 86 height 5
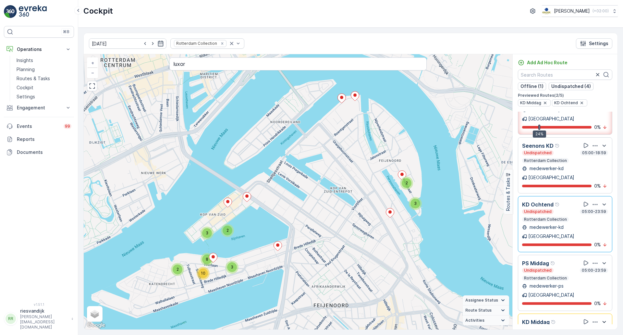
click at [564, 209] on div "Undispatched 05:00-23:59" at bounding box center [565, 211] width 86 height 5
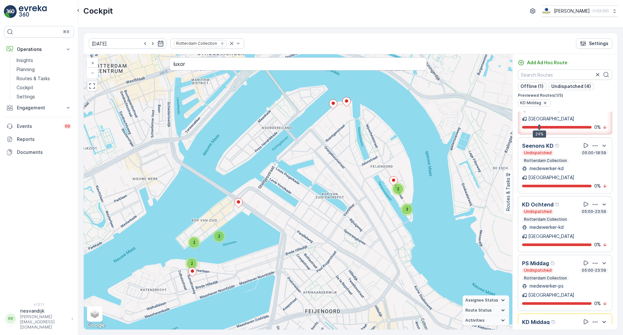
click at [570, 326] on div "Undispatched 05:00-23:59 Rotterdam Collection" at bounding box center [565, 332] width 86 height 13
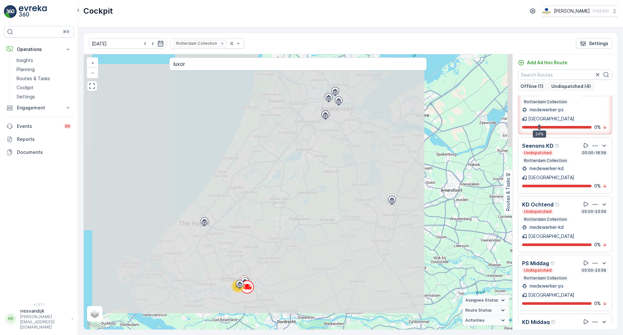
click at [570, 326] on div "Undispatched 05:00-23:59 Rotterdam Collection" at bounding box center [565, 332] width 86 height 13
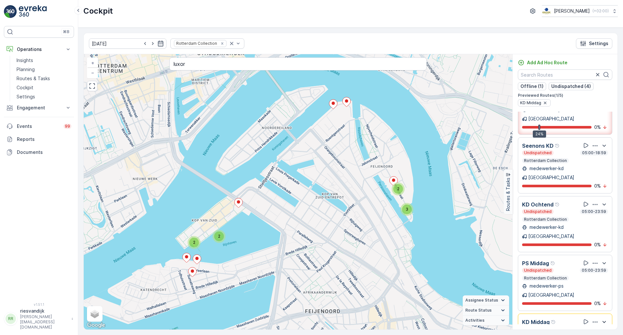
click at [561, 209] on div "Undispatched 05:00-23:59" at bounding box center [565, 211] width 86 height 5
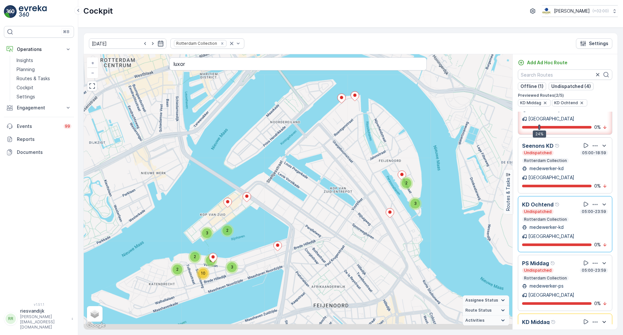
click at [561, 209] on div "Undispatched 05:00-23:59" at bounding box center [565, 211] width 86 height 5
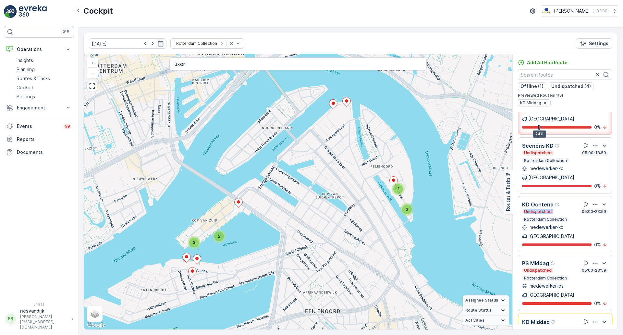
click at [561, 209] on div "Undispatched 05:00-23:59" at bounding box center [565, 211] width 86 height 5
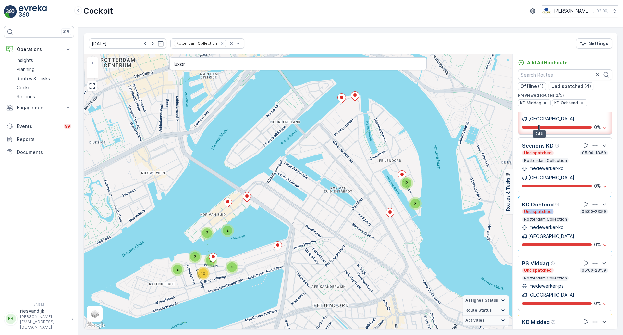
click at [561, 209] on div "Undispatched 05:00-23:59" at bounding box center [565, 211] width 86 height 5
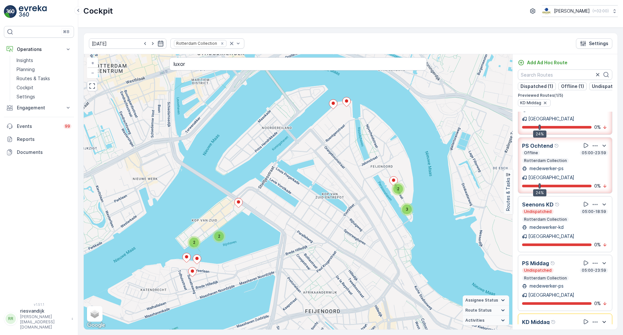
scroll to position [0, 0]
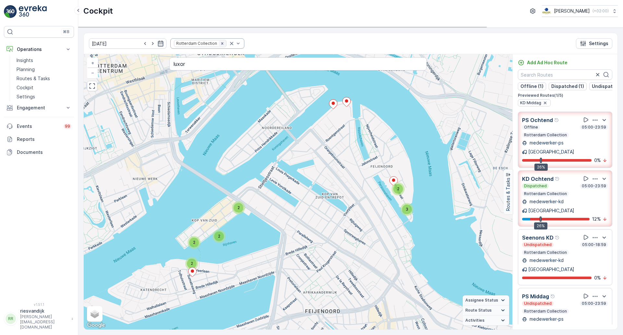
click at [221, 44] on icon "Remove Rotterdam Collection" at bounding box center [222, 43] width 2 height 2
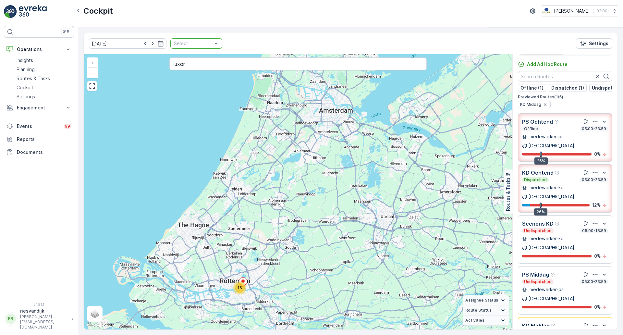
click at [213, 47] on div at bounding box center [216, 44] width 6 height 10
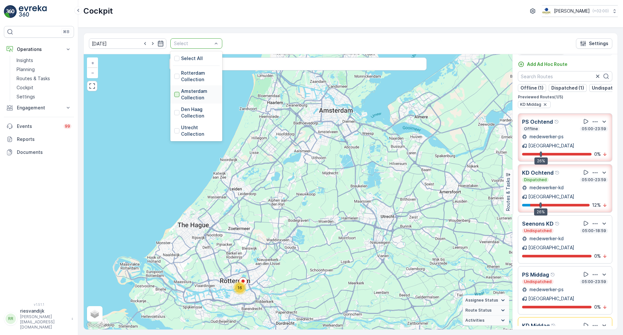
click at [174, 94] on div at bounding box center [176, 94] width 5 height 5
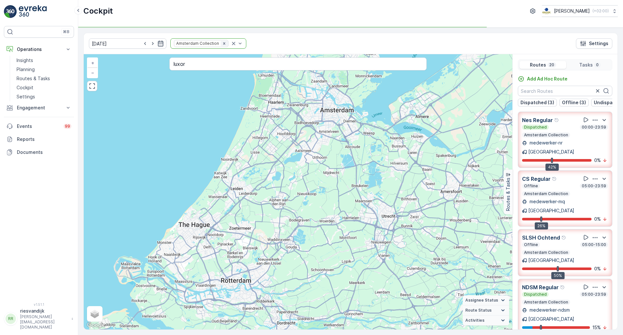
click at [222, 44] on icon "Remove Amsterdam Collection" at bounding box center [224, 43] width 5 height 5
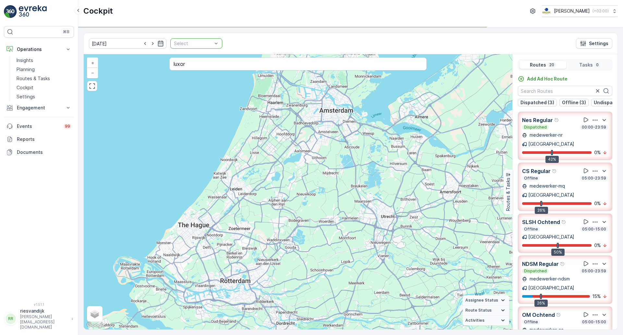
click at [203, 45] on div at bounding box center [193, 43] width 40 height 5
click at [230, 44] on div "06.10.2025 Select Settings" at bounding box center [350, 43] width 533 height 21
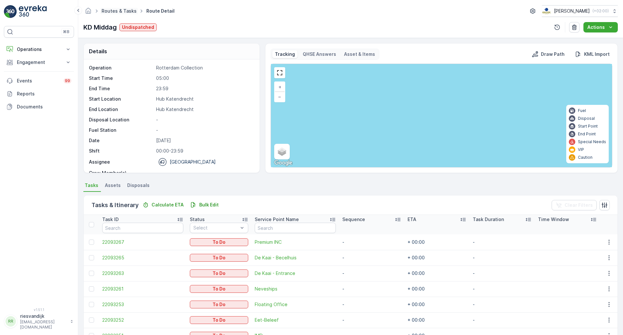
click at [113, 13] on link "Routes & Tasks" at bounding box center [119, 11] width 35 height 6
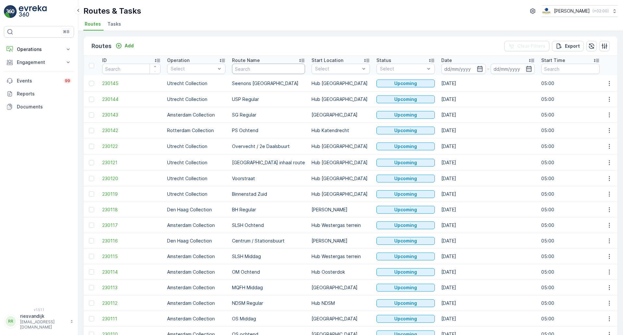
click at [247, 69] on input "text" at bounding box center [268, 69] width 73 height 10
click at [189, 117] on p "Rotterdam Collection" at bounding box center [200, 116] width 44 height 13
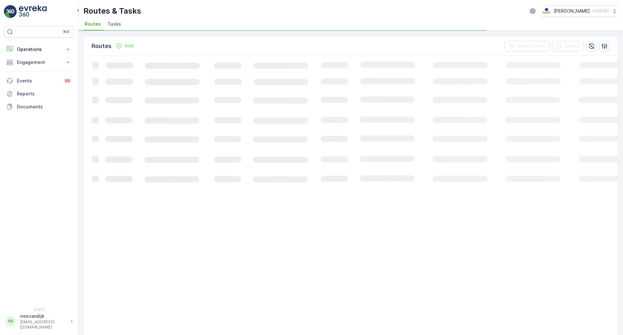
click at [114, 25] on span "Tasks" at bounding box center [114, 24] width 14 height 6
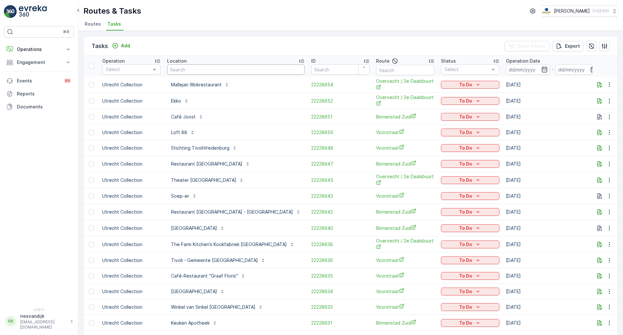
click at [212, 73] on input "text" at bounding box center [236, 69] width 138 height 10
click at [130, 45] on button "Add" at bounding box center [120, 46] width 23 height 8
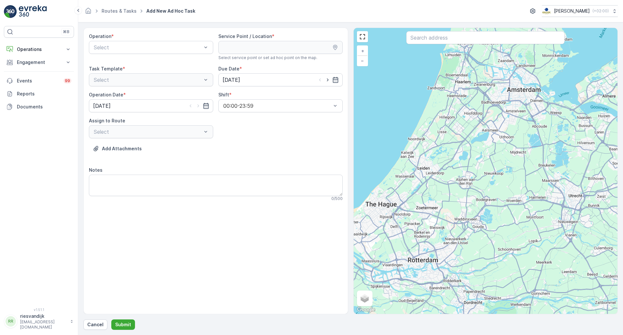
click at [202, 79] on div "Select" at bounding box center [151, 79] width 124 height 13
drag, startPoint x: 175, startPoint y: 84, endPoint x: 182, endPoint y: 78, distance: 9.4
click at [176, 84] on div "Rotterdam Collection" at bounding box center [151, 85] width 116 height 6
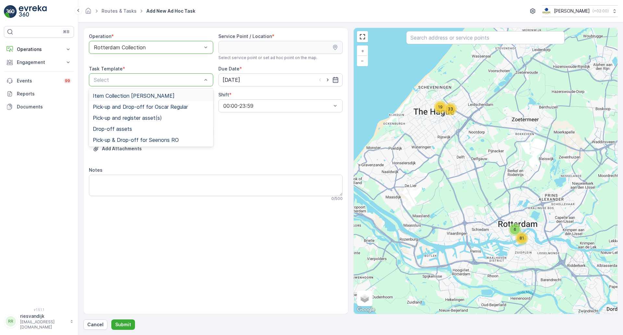
click at [180, 96] on div "Item Collection [PERSON_NAME]" at bounding box center [151, 96] width 116 height 6
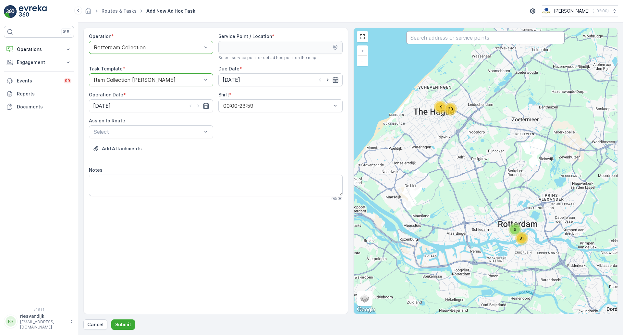
click at [419, 40] on input "text" at bounding box center [485, 37] width 158 height 13
type input "luxor"
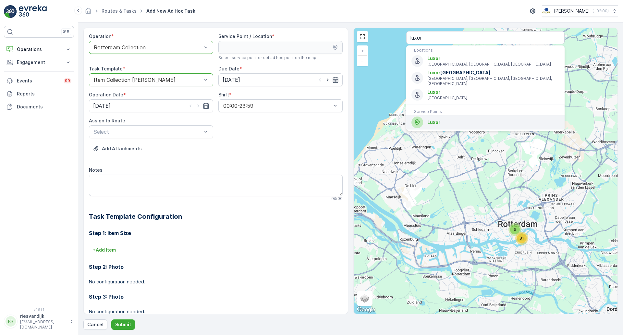
click at [451, 121] on div "Luxor" at bounding box center [485, 122] width 148 height 12
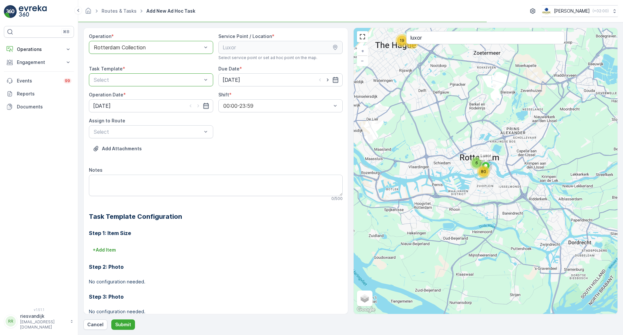
click at [166, 82] on div at bounding box center [147, 80] width 109 height 6
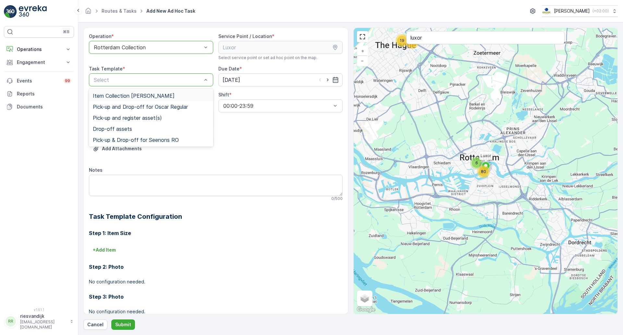
click at [163, 95] on span "Item Collection [PERSON_NAME]" at bounding box center [134, 96] width 82 height 6
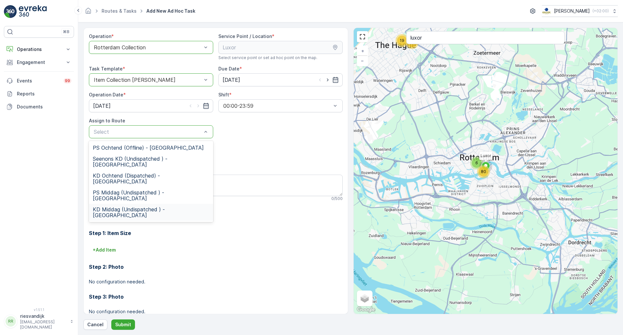
click at [162, 206] on span "KD Middag (Undispatched ) - Rotterdam" at bounding box center [151, 212] width 116 height 12
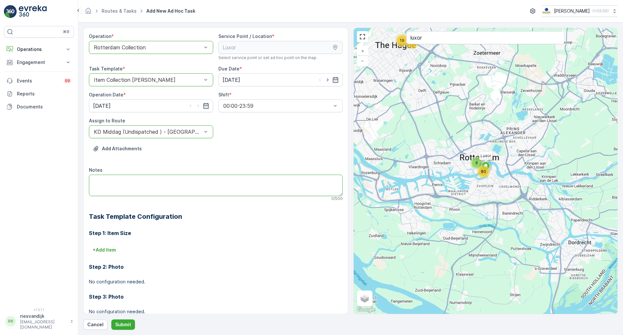
click at [170, 178] on textarea "Notes" at bounding box center [216, 184] width 254 height 21
type textarea "G"
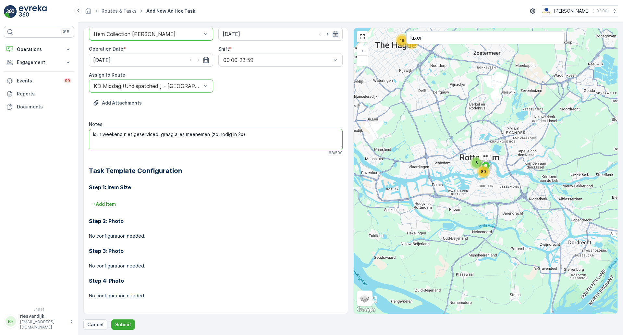
scroll to position [46, 0]
type textarea "Is in weekend niet geserviced, graag alles meenemen (zo nodig in 2x)"
click at [127, 327] on p "Submit" at bounding box center [123, 324] width 16 height 6
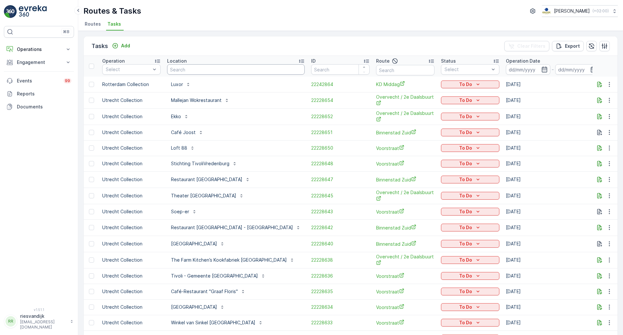
click at [199, 68] on input "text" at bounding box center [236, 69] width 138 height 10
click at [610, 81] on icon "button" at bounding box center [609, 84] width 6 height 6
click at [605, 94] on span "See More Details" at bounding box center [596, 94] width 38 height 6
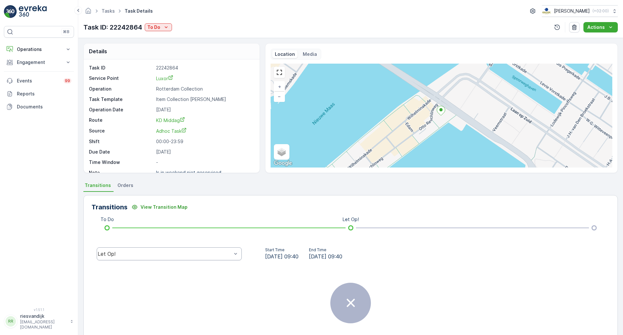
click at [291, 198] on div "Transitions View Transition Map To Do Let Op! Let Op! Start Time 06.10.2025 09:…" at bounding box center [350, 281] width 534 height 173
click at [122, 182] on span "Orders" at bounding box center [125, 185] width 16 height 6
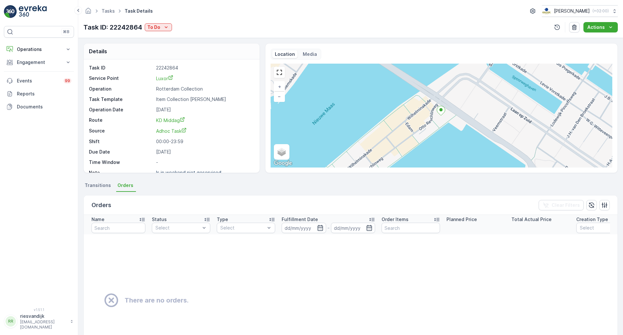
click at [99, 184] on span "Transitions" at bounding box center [98, 185] width 26 height 6
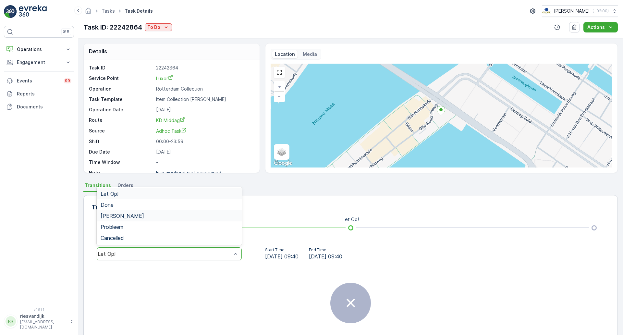
click at [208, 219] on div "[PERSON_NAME]" at bounding box center [169, 215] width 145 height 11
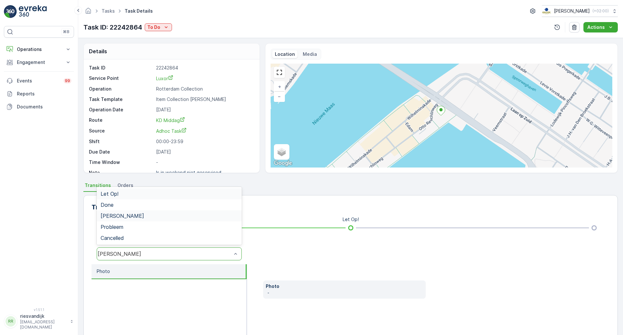
click at [221, 259] on div "[PERSON_NAME]" at bounding box center [169, 253] width 145 height 13
click at [209, 193] on div "Let Op!" at bounding box center [169, 194] width 137 height 6
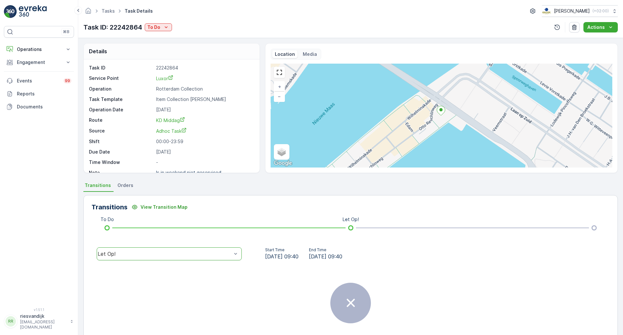
click at [245, 221] on div "Transitions View Transition Map To Do Let Op! option Let Op!, selected. Let Op!…" at bounding box center [350, 281] width 534 height 173
click at [108, 10] on link "Tasks" at bounding box center [108, 11] width 13 height 6
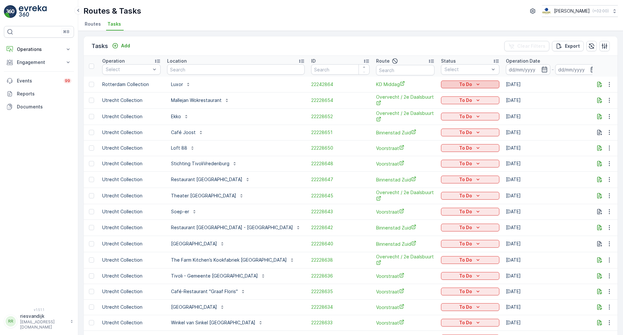
click at [474, 86] on icon "To Do" at bounding box center [477, 84] width 6 height 6
click at [426, 92] on div "Let Op!" at bounding box center [425, 94] width 41 height 9
click at [376, 29] on ul "Routes Tasks" at bounding box center [347, 24] width 529 height 11
click at [541, 70] on icon "button" at bounding box center [544, 69] width 6 height 6
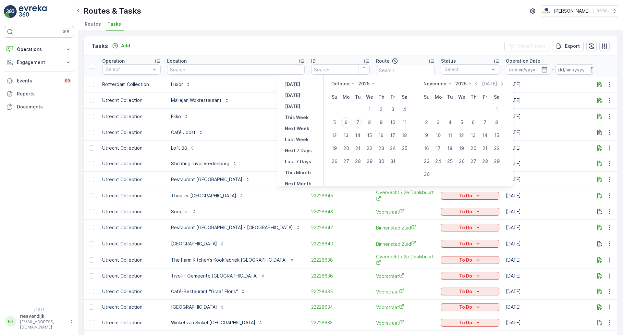
click at [361, 123] on div "7" at bounding box center [358, 122] width 10 height 10
type input "[DATE]"
click at [366, 39] on div "Tasks Add Clear Filters Export" at bounding box center [350, 45] width 533 height 19
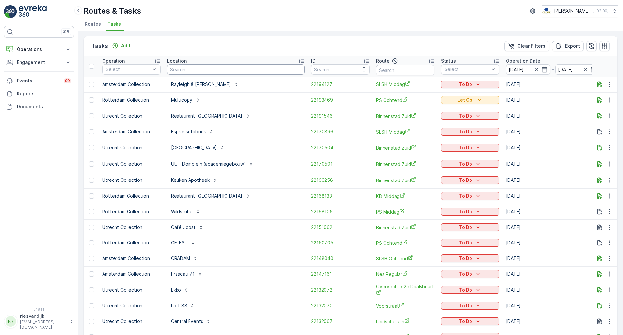
click at [242, 67] on input "text" at bounding box center [236, 69] width 138 height 10
type input "luxor"
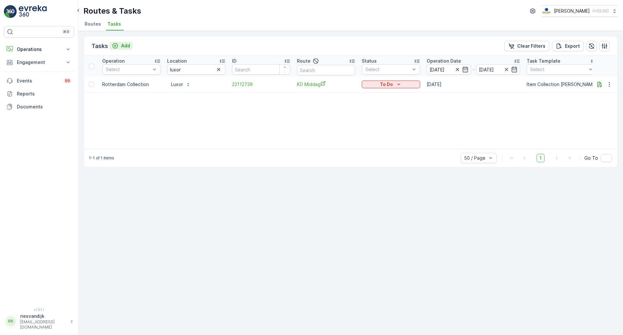
click at [121, 43] on p "Add" at bounding box center [125, 45] width 9 height 6
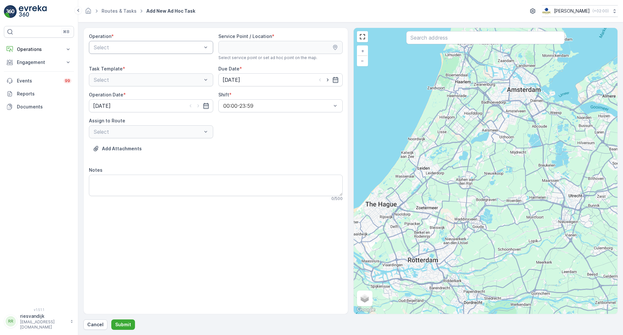
click at [162, 42] on div "Select" at bounding box center [151, 47] width 124 height 13
click at [159, 84] on div "Rotterdam Collection" at bounding box center [151, 85] width 116 height 6
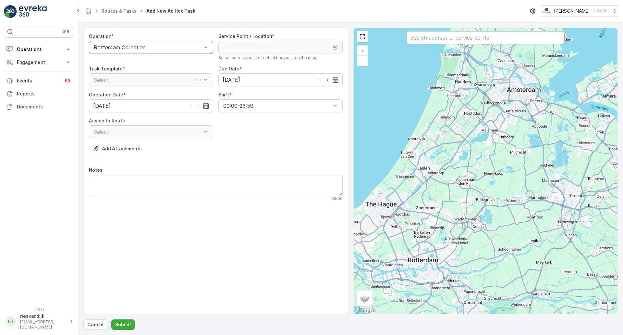
click at [473, 34] on input "text" at bounding box center [485, 37] width 158 height 13
type input "luxor"
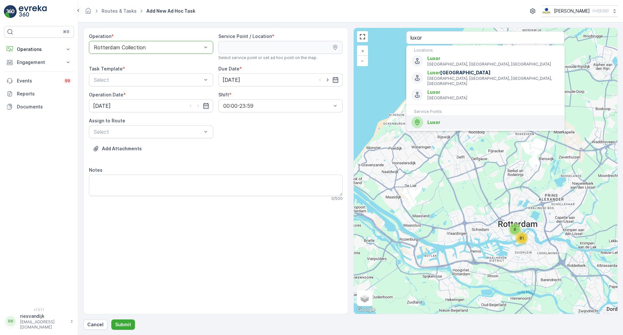
click at [460, 119] on span "Luxor" at bounding box center [493, 122] width 132 height 6
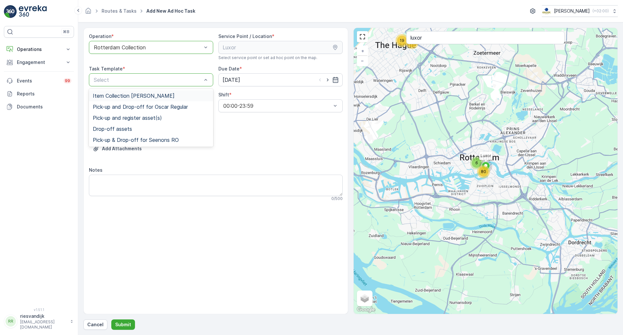
click at [146, 99] on div "Item Collection [PERSON_NAME]" at bounding box center [151, 95] width 124 height 11
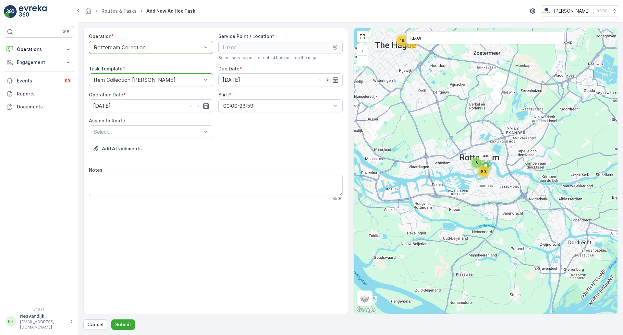
click at [327, 81] on icon "button" at bounding box center [328, 79] width 2 height 3
type input "[DATE]"
click at [241, 153] on div "Add Attachments" at bounding box center [216, 152] width 254 height 18
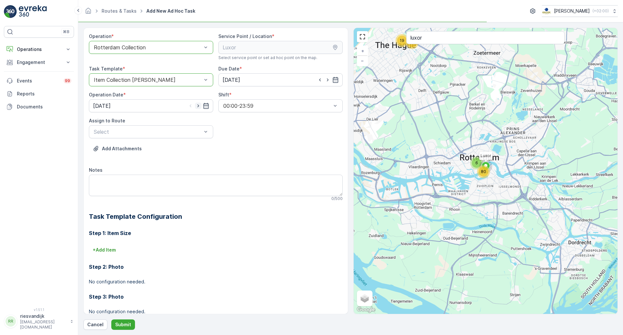
click at [199, 107] on icon "button" at bounding box center [198, 105] width 6 height 6
type input "[DATE]"
click at [294, 150] on div "Add Attachments" at bounding box center [216, 152] width 254 height 18
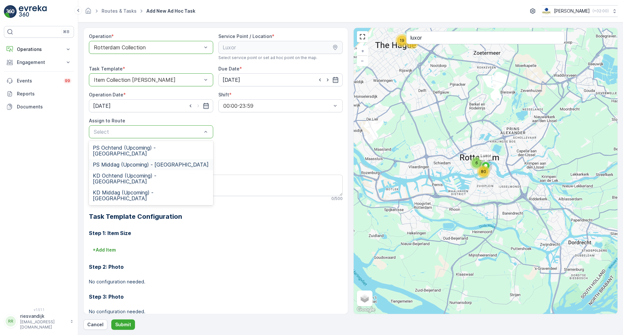
click at [264, 138] on div "Operation * option Rotterdam Collection, selected. Rotterdam Collection Service…" at bounding box center [216, 194] width 254 height 322
click at [137, 187] on div "KD Middag (Upcoming) - Rotterdam" at bounding box center [151, 195] width 124 height 17
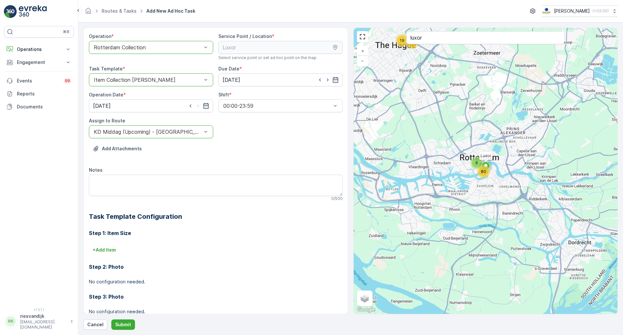
click at [246, 139] on div "Operation * option Rotterdam Collection, selected. Rotterdam Collection Service…" at bounding box center [216, 194] width 254 height 322
click at [145, 184] on textarea "Notes" at bounding box center [216, 184] width 254 height 21
type textarea "N"
type textarea "G"
type textarea "Niet mogelijk om te ledigen vóór 16:00, graag ledigen ná 16:00"
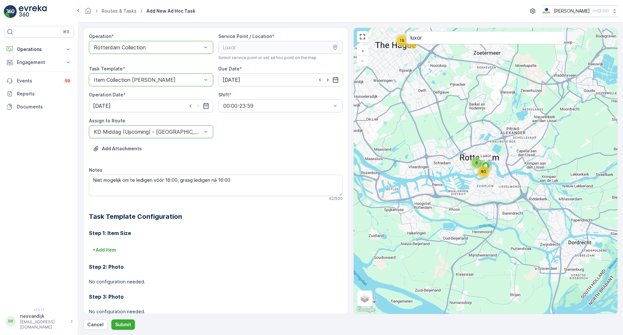
click at [276, 150] on div "Add Attachments" at bounding box center [216, 152] width 254 height 18
click at [121, 327] on p "Submit" at bounding box center [123, 324] width 16 height 6
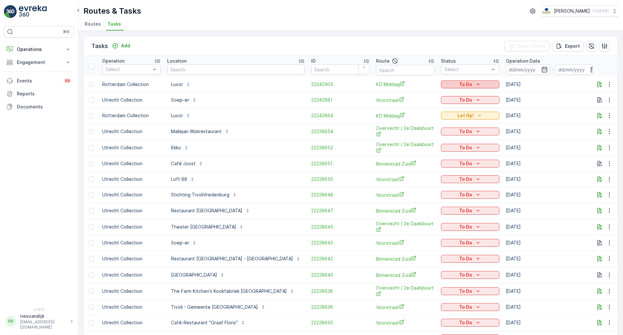
click at [459, 84] on p "To Do" at bounding box center [465, 84] width 13 height 6
click at [422, 93] on span "Let Op!" at bounding box center [416, 94] width 16 height 6
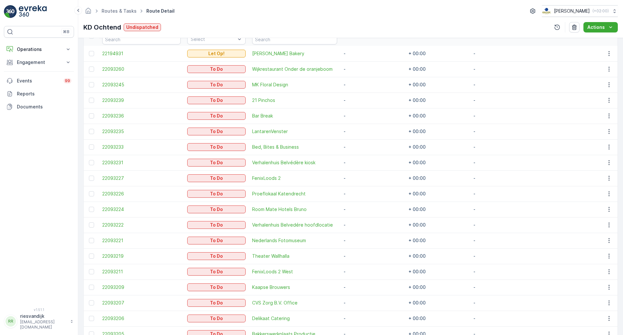
scroll to position [154, 0]
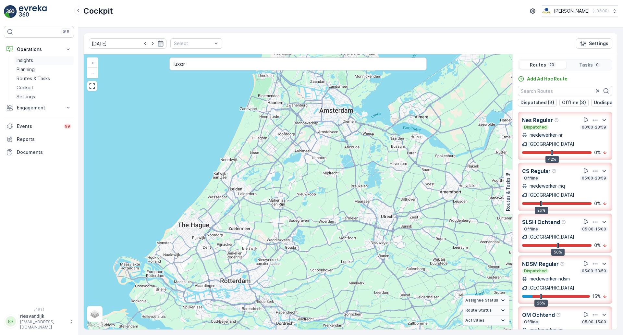
click at [34, 60] on link "Insights" at bounding box center [44, 60] width 60 height 9
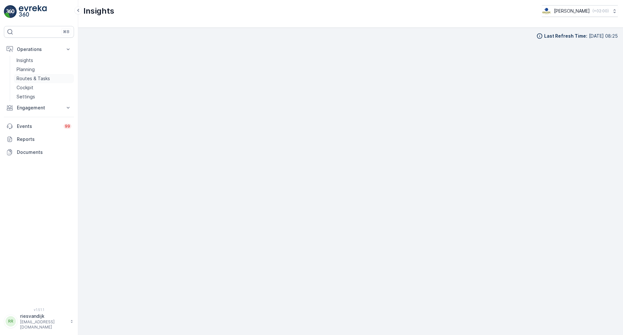
click at [38, 80] on p "Routes & Tasks" at bounding box center [33, 78] width 33 height 6
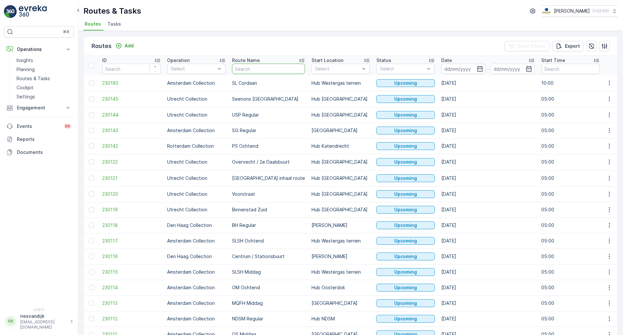
click at [256, 69] on input "text" at bounding box center [268, 69] width 73 height 10
click at [114, 24] on span "Tasks" at bounding box center [114, 24] width 14 height 6
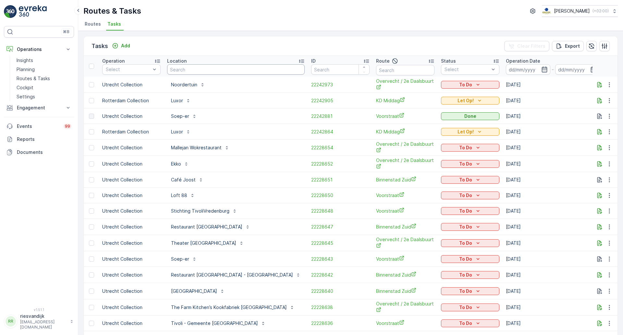
click at [200, 73] on input "text" at bounding box center [236, 69] width 138 height 10
type input "[PERSON_NAME]"
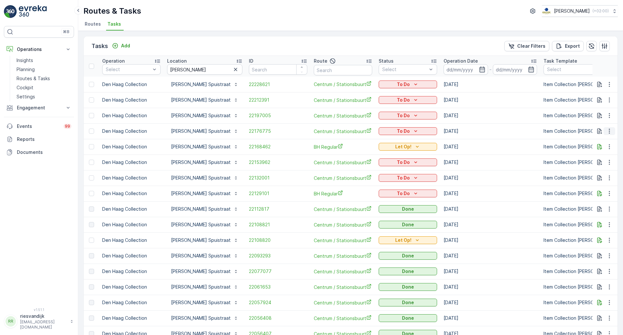
click at [608, 130] on icon "button" at bounding box center [609, 131] width 6 height 6
drag, startPoint x: 181, startPoint y: 35, endPoint x: 82, endPoint y: 47, distance: 99.0
click at [181, 35] on div "Tasks Add Clear Filters Export Operation Select Location [PERSON_NAME] ID Route…" at bounding box center [350, 183] width 545 height 304
click at [122, 49] on p "Add" at bounding box center [125, 45] width 9 height 6
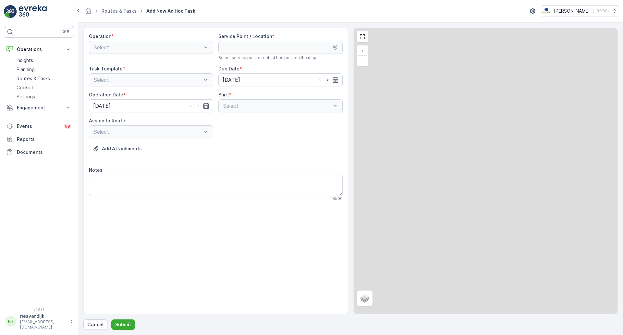
click at [122, 41] on div "Select" at bounding box center [151, 47] width 124 height 13
click at [122, 48] on div "Select" at bounding box center [151, 47] width 124 height 13
click at [201, 45] on div "Select" at bounding box center [151, 47] width 124 height 13
click at [204, 49] on div "Select" at bounding box center [151, 47] width 124 height 13
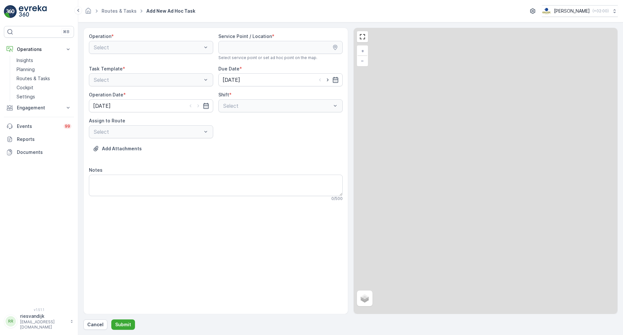
click at [278, 161] on div "Add Attachments" at bounding box center [216, 152] width 254 height 18
click at [178, 46] on div "Select" at bounding box center [151, 47] width 124 height 13
click at [176, 47] on div "Select" at bounding box center [151, 47] width 124 height 13
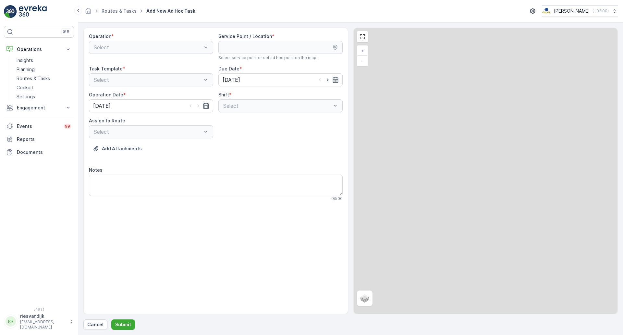
click at [199, 45] on div "Select" at bounding box center [151, 47] width 124 height 13
click at [200, 47] on div "Select" at bounding box center [151, 47] width 124 height 13
click at [199, 47] on div "Select" at bounding box center [151, 47] width 124 height 13
click at [197, 47] on div "Select" at bounding box center [151, 47] width 124 height 13
click at [263, 136] on div "Operation * Select Service Point / Location * Select service point or set ad ho…" at bounding box center [216, 119] width 254 height 173
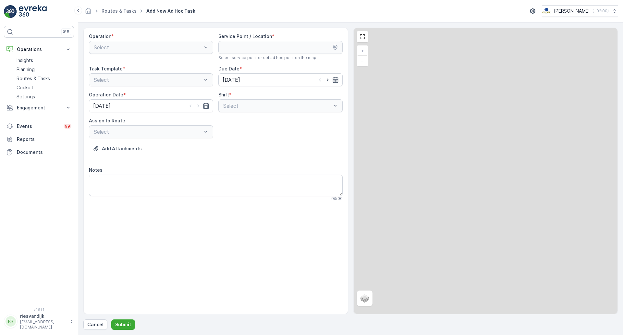
click at [212, 49] on div "Select" at bounding box center [151, 47] width 124 height 13
click at [204, 48] on div "Select" at bounding box center [151, 47] width 124 height 13
click at [192, 43] on div "Select" at bounding box center [151, 47] width 124 height 13
click at [194, 83] on div "Select" at bounding box center [151, 79] width 124 height 13
click at [198, 44] on div "Select" at bounding box center [151, 47] width 124 height 13
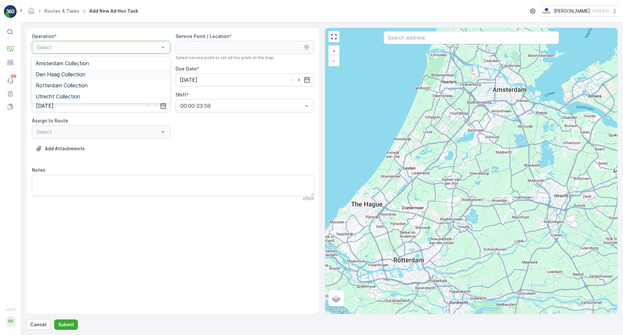
click at [120, 75] on div "Den Haag Collection" at bounding box center [101, 74] width 131 height 6
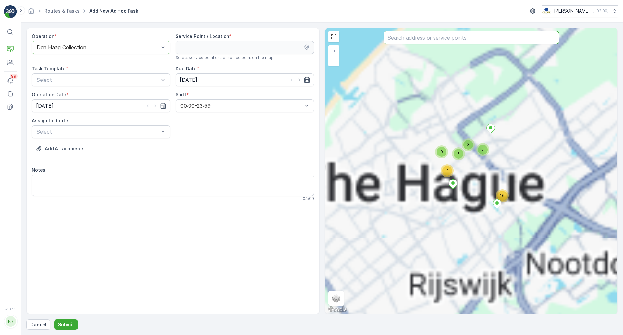
click at [445, 39] on input "text" at bounding box center [470, 37] width 175 height 13
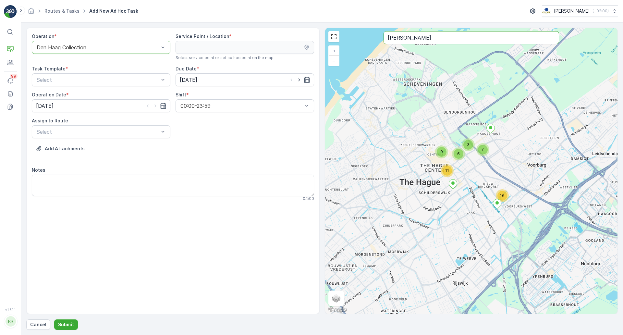
type input "[PERSON_NAME]"
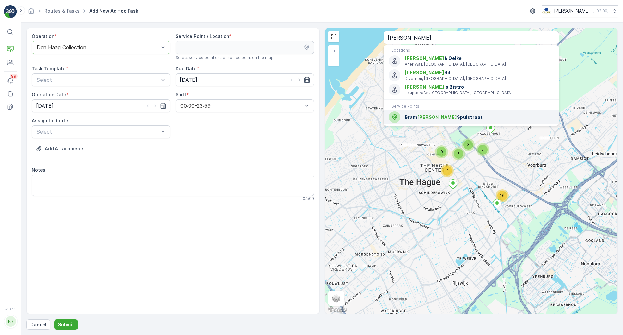
click at [449, 118] on span "[PERSON_NAME] Spuistraat" at bounding box center [478, 117] width 149 height 6
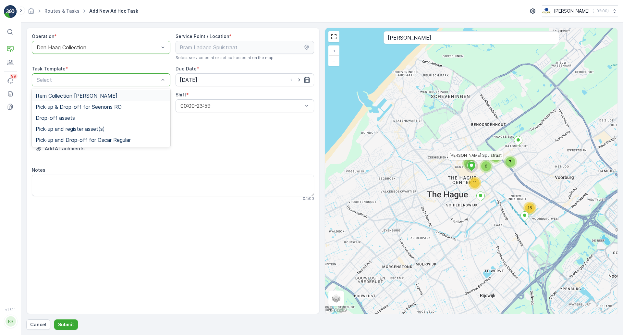
click at [135, 93] on div "Item Collection [PERSON_NAME]" at bounding box center [101, 96] width 131 height 6
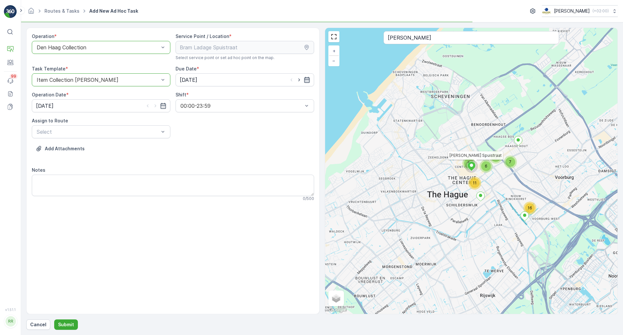
click at [308, 79] on icon "button" at bounding box center [307, 80] width 6 height 6
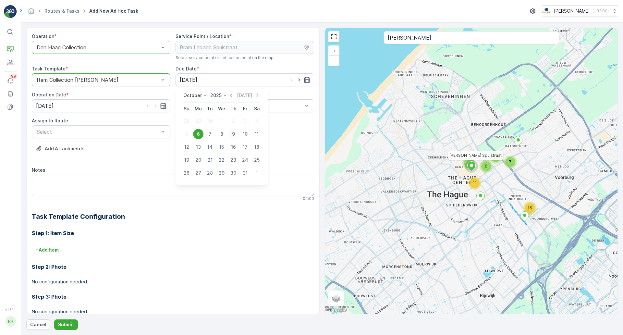
click at [230, 134] on div "9" at bounding box center [233, 134] width 10 height 10
type input "[DATE]"
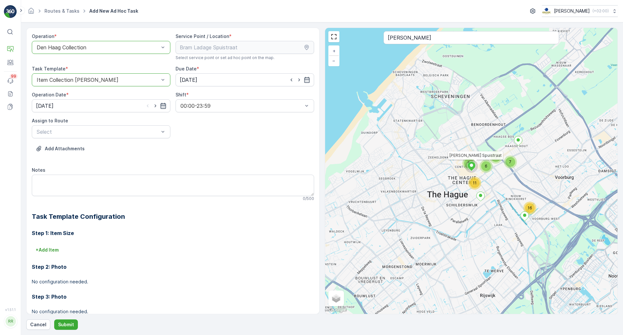
click at [160, 107] on icon "button" at bounding box center [163, 105] width 6 height 6
click at [88, 162] on div "9" at bounding box center [89, 160] width 10 height 10
type input "[DATE]"
click at [206, 140] on div "Operation * option Den Haag Collection, selected. Den Haag Collection Service P…" at bounding box center [173, 194] width 282 height 322
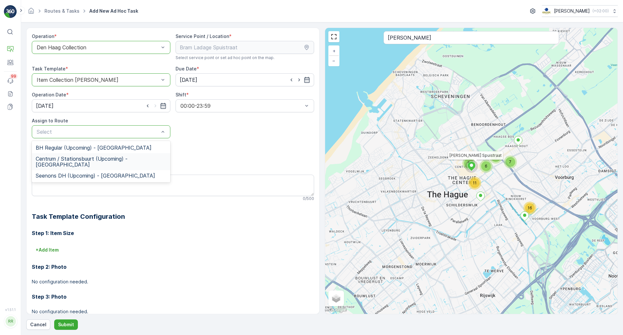
click at [117, 155] on div "Centrum / Stationsbuurt (Upcoming) - [GEOGRAPHIC_DATA]" at bounding box center [101, 161] width 138 height 17
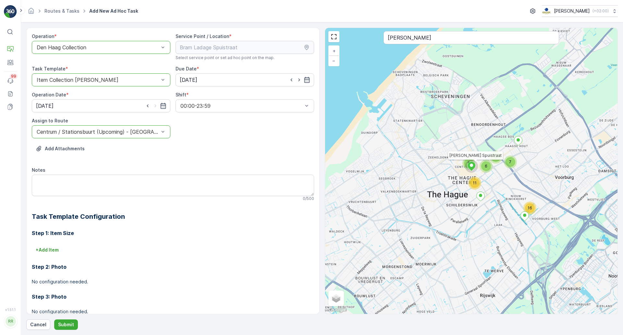
click at [121, 139] on div "Operation * option Den Haag Collection, selected. Den Haag Collection Service P…" at bounding box center [173, 194] width 282 height 322
click at [128, 127] on div "Centrum / Stationsbuurt (Upcoming) - [GEOGRAPHIC_DATA]" at bounding box center [101, 131] width 138 height 13
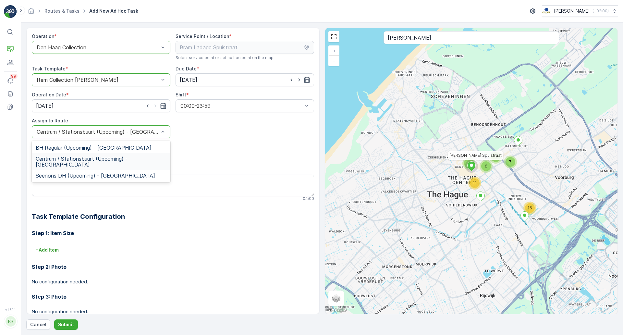
click at [128, 157] on span "Centrum / Stationsbuurt (Upcoming) - [GEOGRAPHIC_DATA]" at bounding box center [101, 162] width 131 height 12
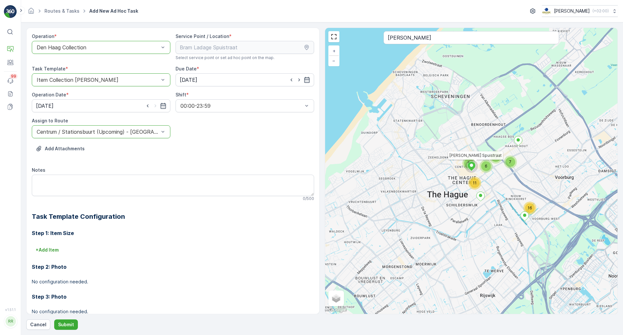
click at [164, 152] on div "Add Attachments" at bounding box center [173, 152] width 282 height 18
click at [127, 184] on textarea "Notes" at bounding box center [173, 184] width 282 height 21
type textarea "Let op: heeft mogelijk pallets"
click at [143, 157] on div "Add Attachments" at bounding box center [173, 152] width 282 height 18
click at [57, 245] on button "+ Add Item" at bounding box center [47, 250] width 31 height 10
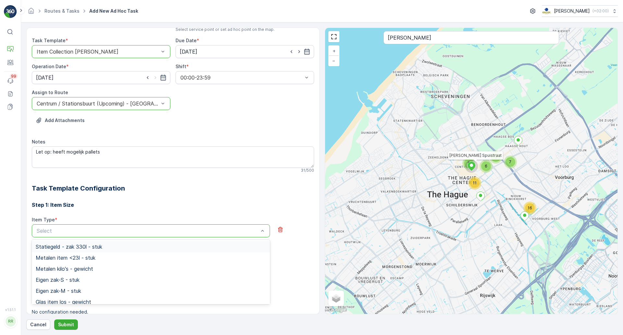
scroll to position [41, 0]
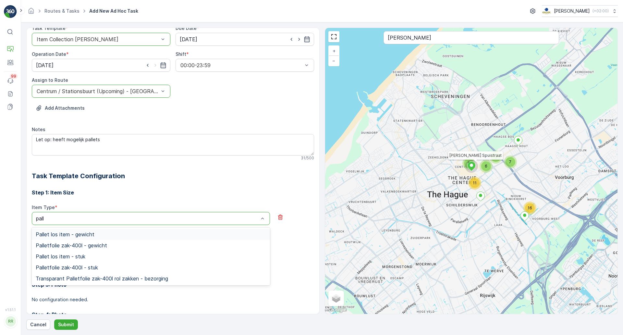
type input "palle"
click at [105, 261] on div "Pallet los item - stuk" at bounding box center [151, 256] width 238 height 11
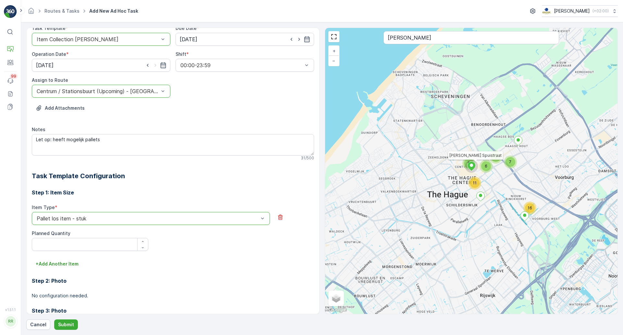
click at [182, 250] on div "Item Type * option Pallet los item - stuk is disabled. Select another option. P…" at bounding box center [173, 227] width 282 height 47
click at [144, 242] on div "button" at bounding box center [143, 241] width 10 height 4
type Quantity "1"
click at [162, 253] on div "Item Type * option Pallet los item - stuk is disabled. Select another option. P…" at bounding box center [173, 231] width 282 height 54
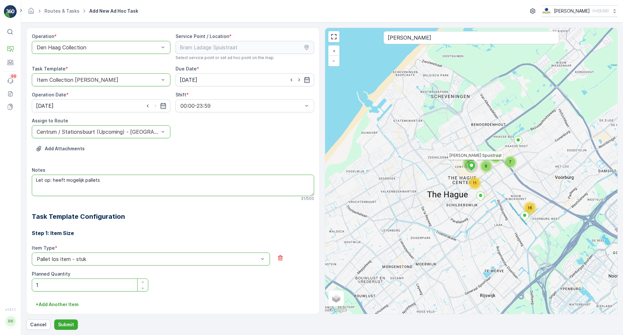
drag, startPoint x: 126, startPoint y: 180, endPoint x: 22, endPoint y: 197, distance: 105.2
click at [22, 197] on form "Operation * option Den Haag Collection, selected. Den Haag Collection Service P…" at bounding box center [322, 178] width 602 height 312
type textarea "Heeft pallets, graag meenemen"
click at [57, 325] on button "Submit" at bounding box center [66, 324] width 24 height 10
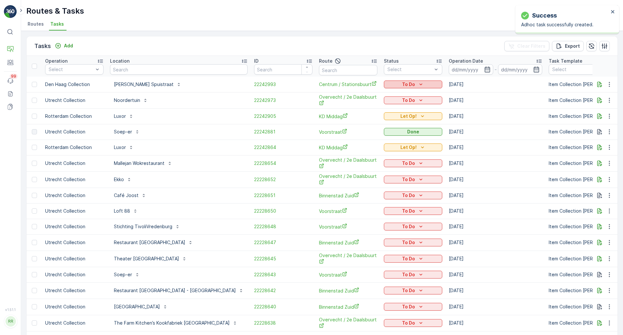
click at [402, 83] on p "To Do" at bounding box center [408, 84] width 13 height 6
click at [370, 112] on div "Let Op!" at bounding box center [368, 112] width 41 height 9
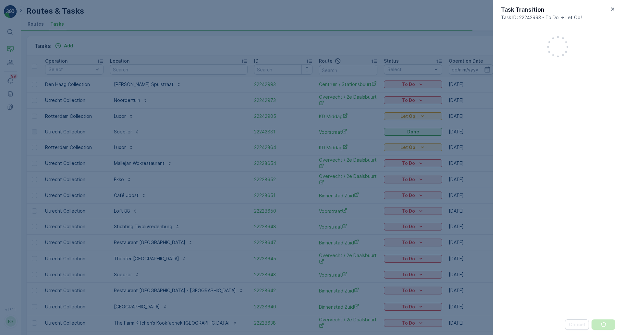
click at [361, 25] on div at bounding box center [311, 167] width 623 height 335
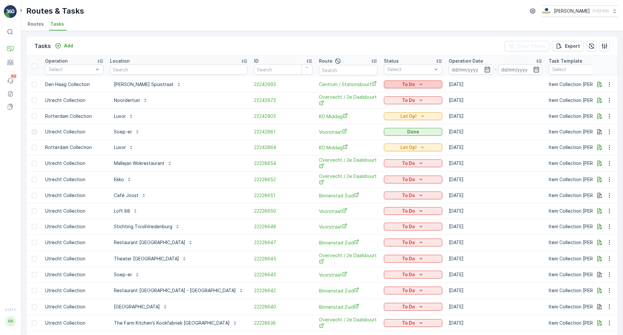
click at [396, 84] on div "To Do" at bounding box center [412, 84] width 53 height 6
click at [367, 113] on div "Let Op!" at bounding box center [368, 112] width 41 height 9
click at [392, 29] on ul "Routes Tasks" at bounding box center [319, 24] width 586 height 11
